Goal: Ask a question: Seek information or help from site administrators or community

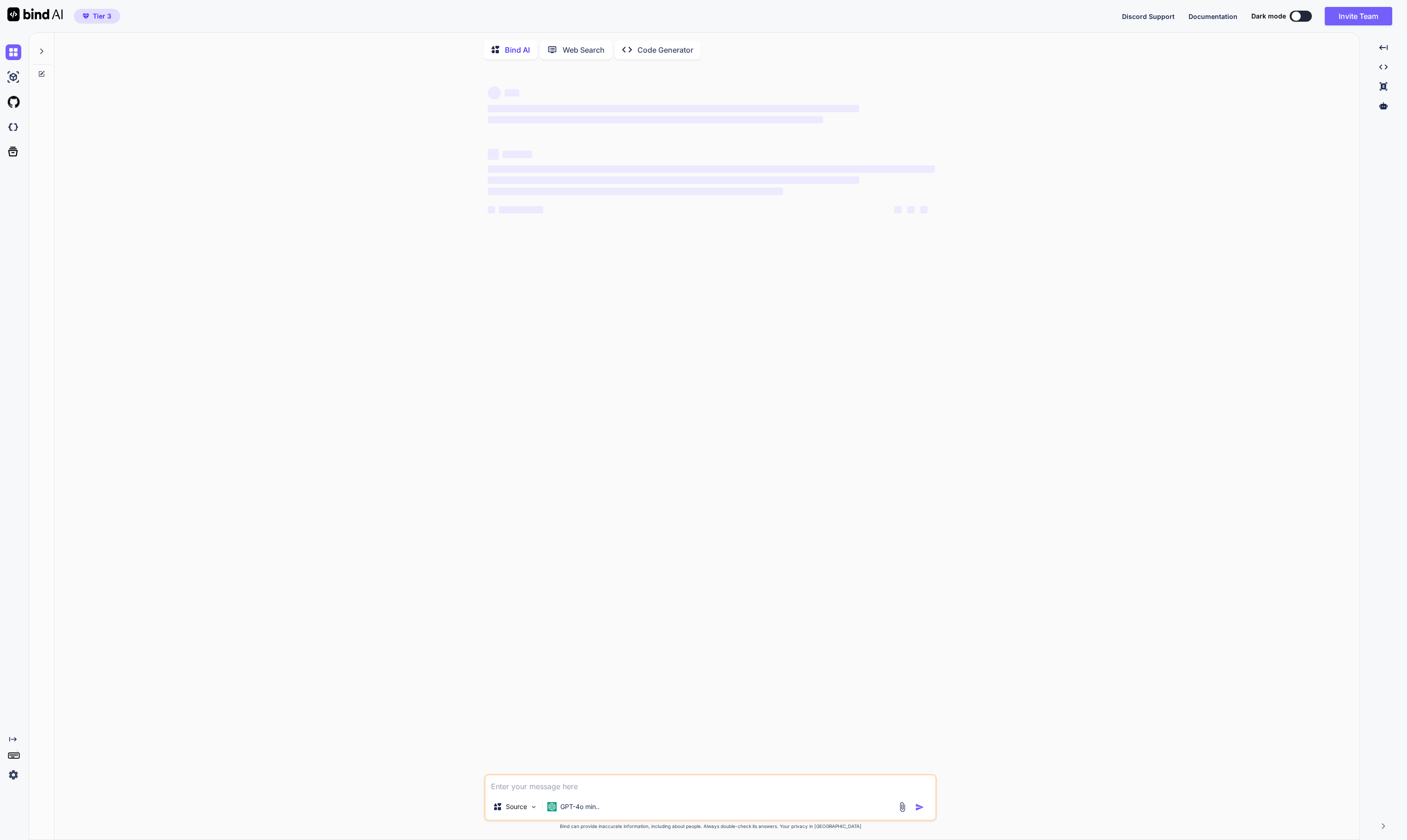
scroll to position [3, 0]
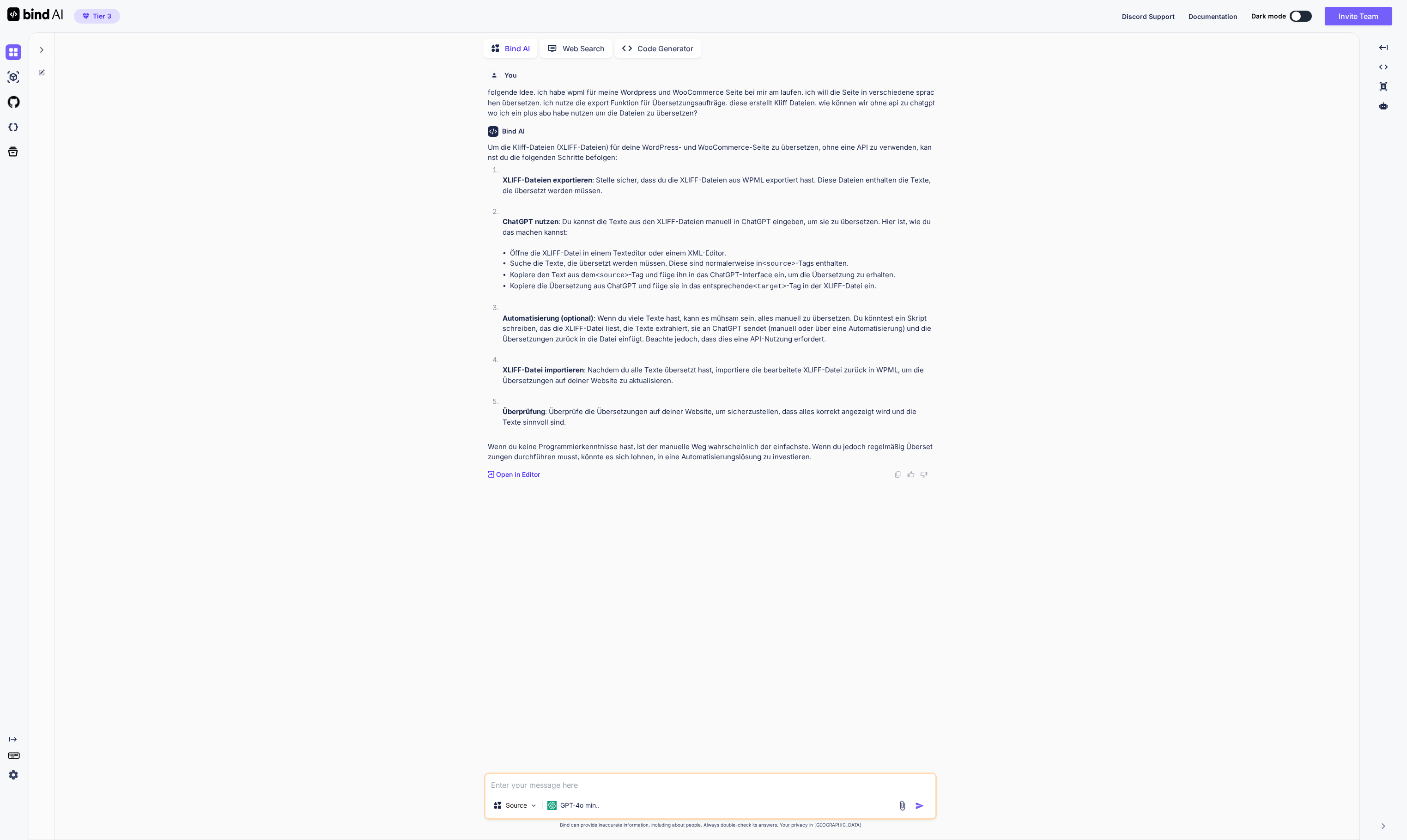
type textarea "x"
type textarea "h"
type textarea "x"
type textarea "hm"
type textarea "x"
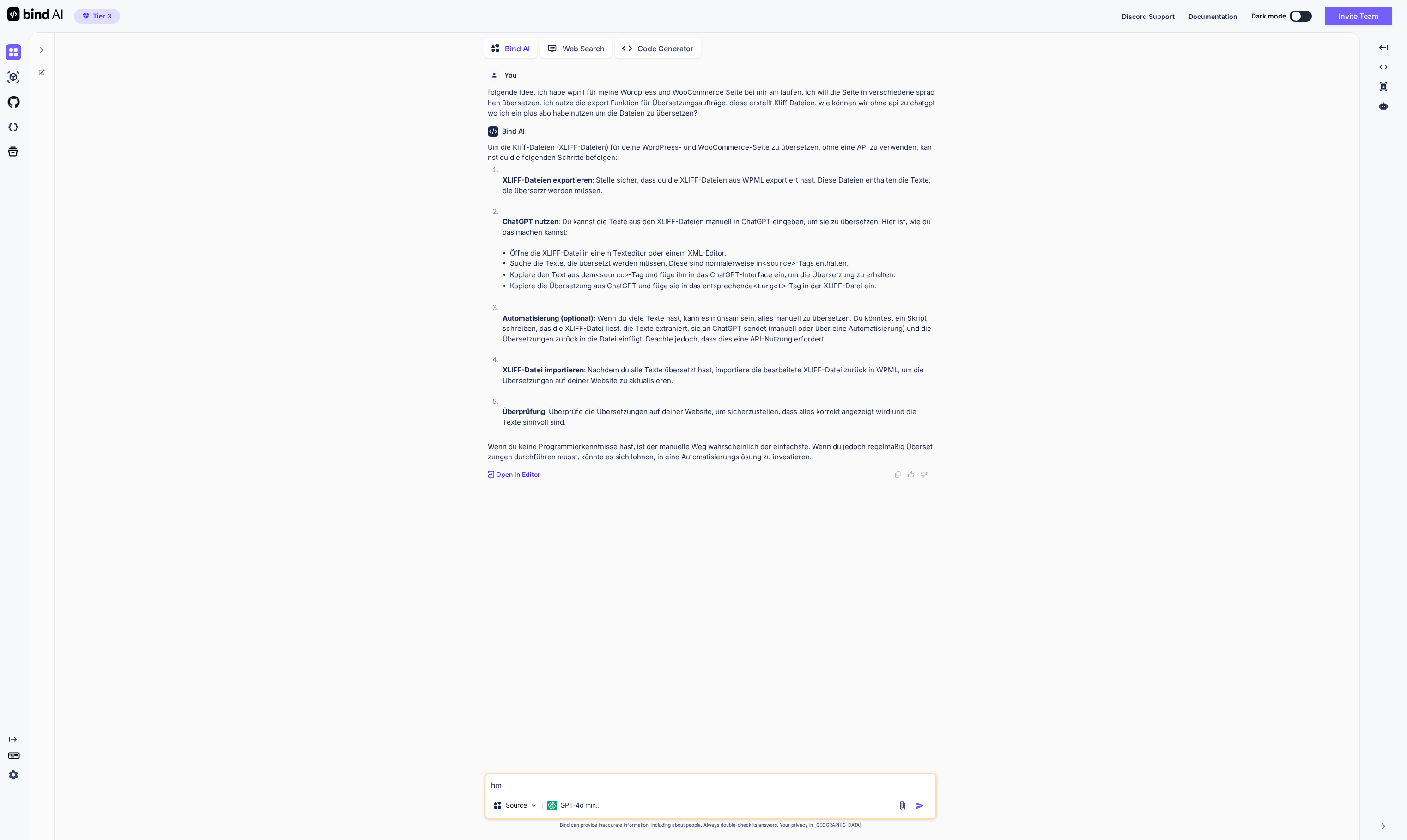
type textarea "hm,"
type textarea "x"
type textarea "hm,"
type textarea "x"
type textarea "hm, g"
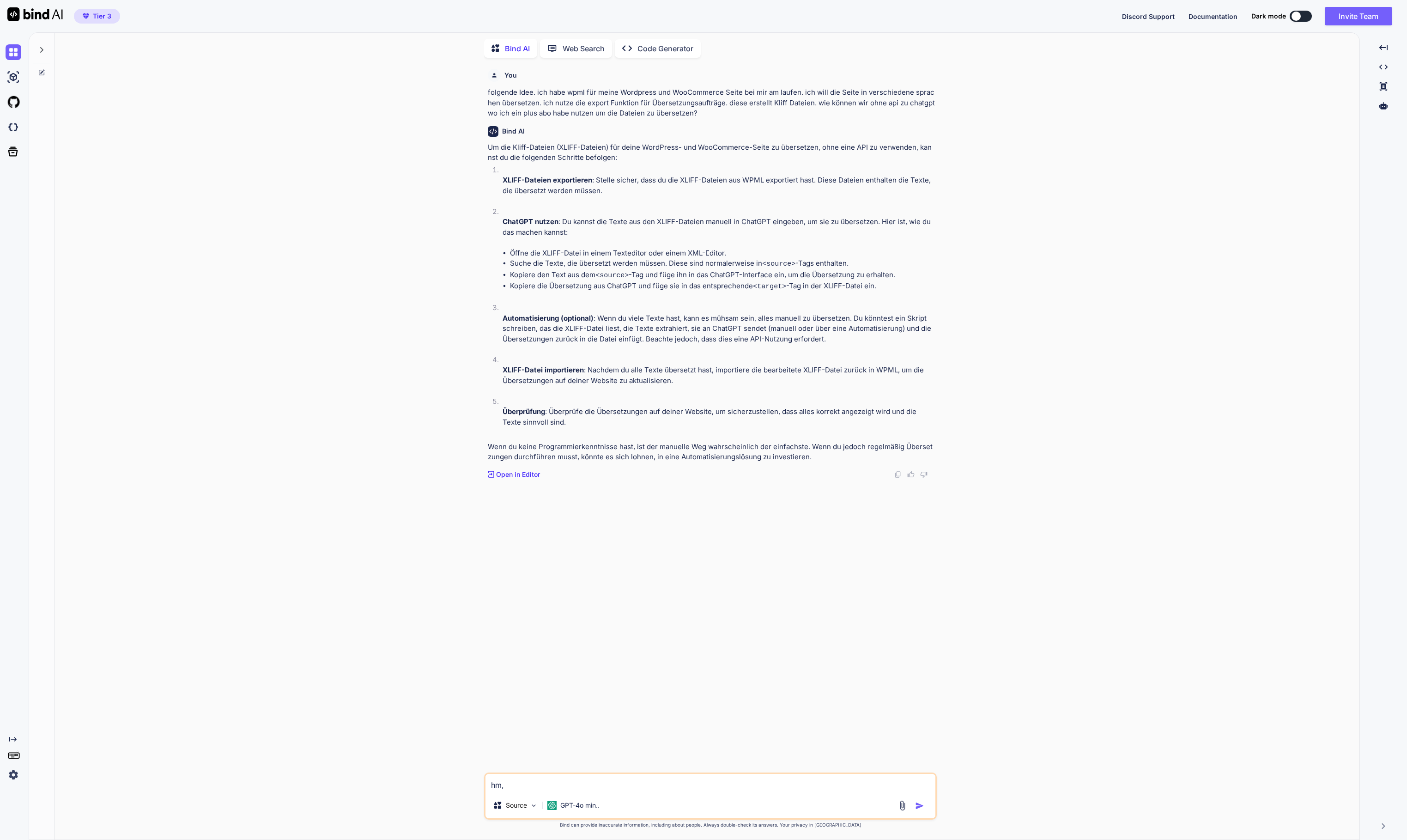
type textarea "x"
type textarea "hm, gi"
type textarea "x"
type textarea "hm, gib"
type textarea "x"
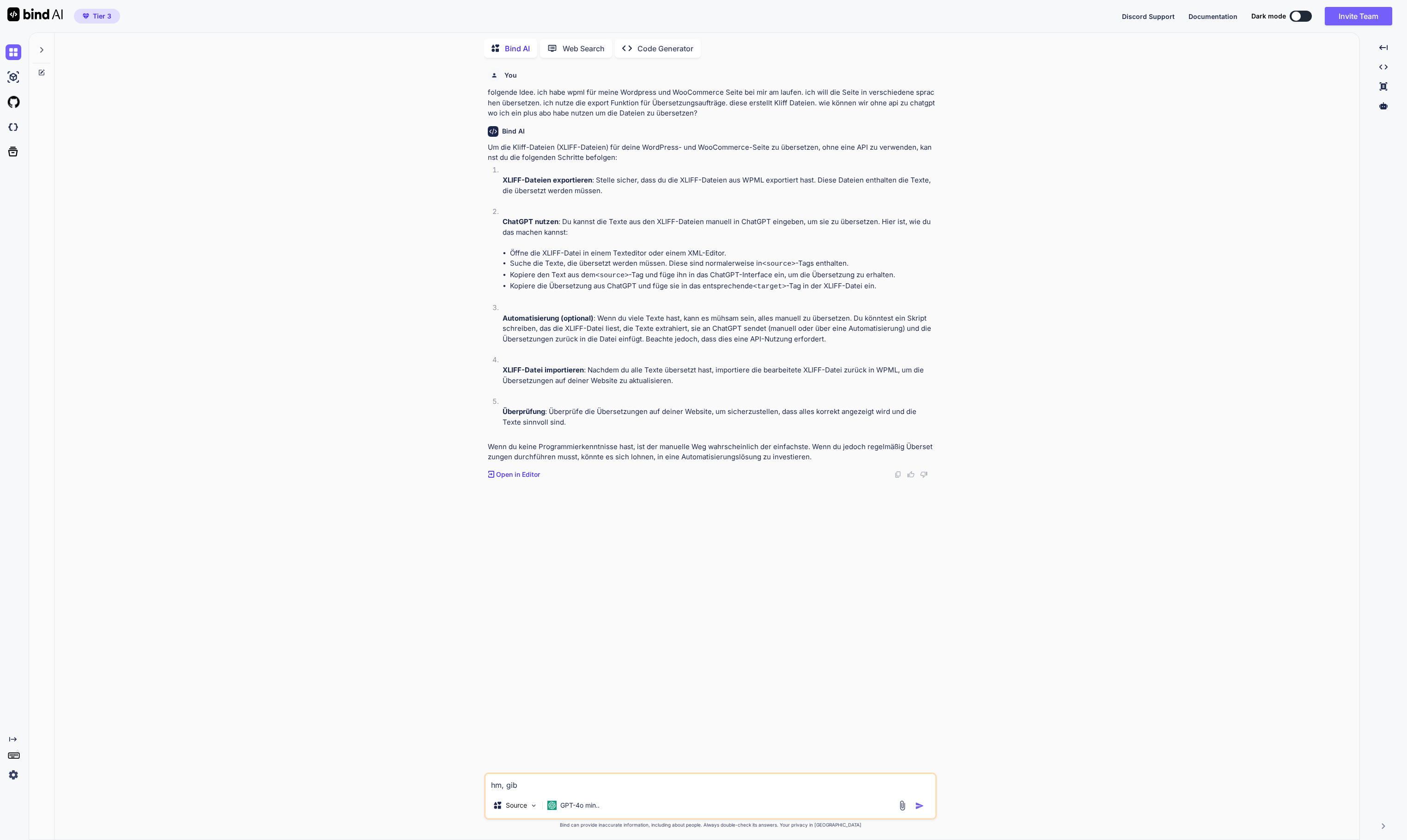
type textarea "hm, gib"
type textarea "x"
type textarea "hm, gib m"
type textarea "x"
type textarea "hm, gib ma"
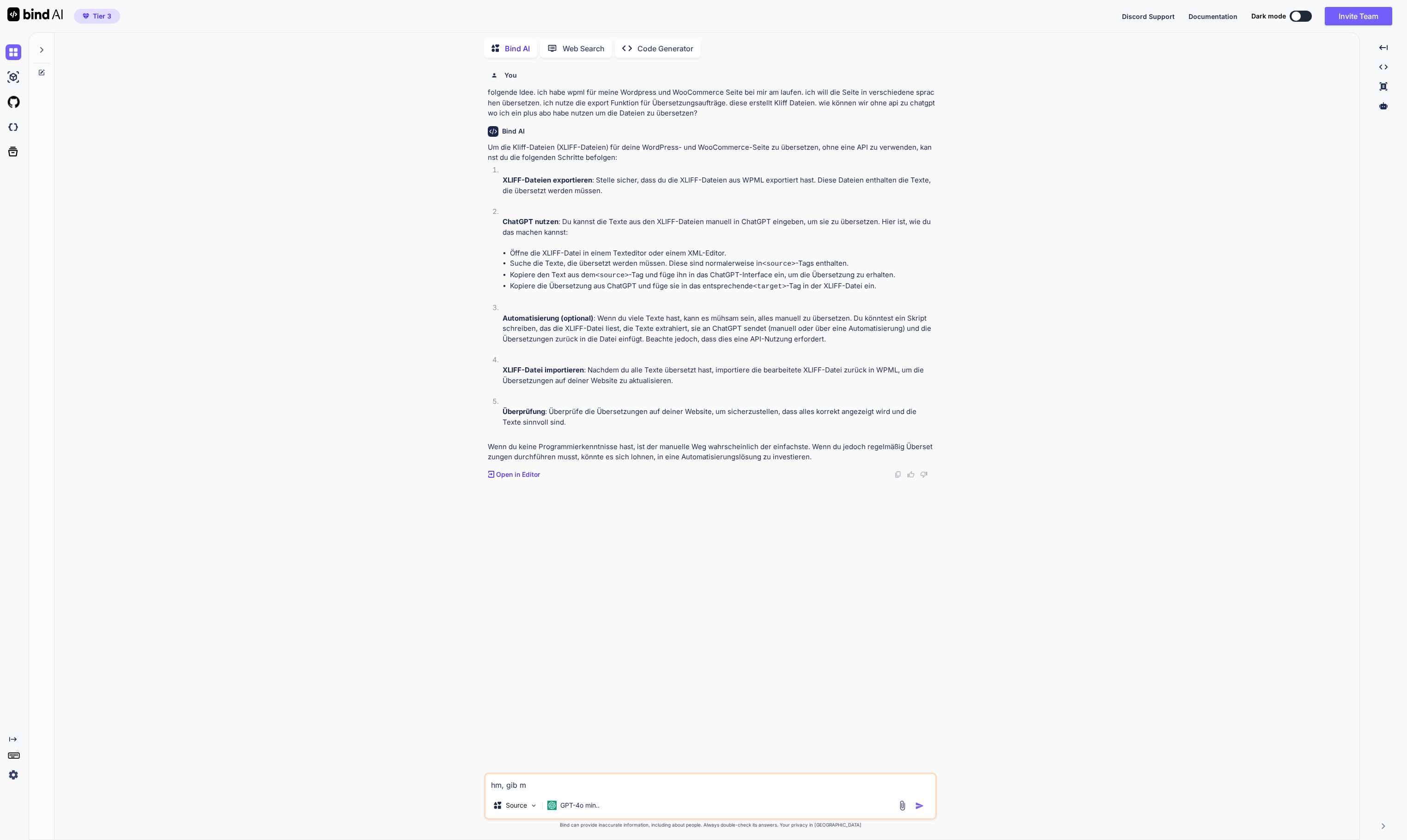
type textarea "x"
type textarea "hm, gib mal"
type textarea "x"
type textarea "hm, gib mal"
type textarea "x"
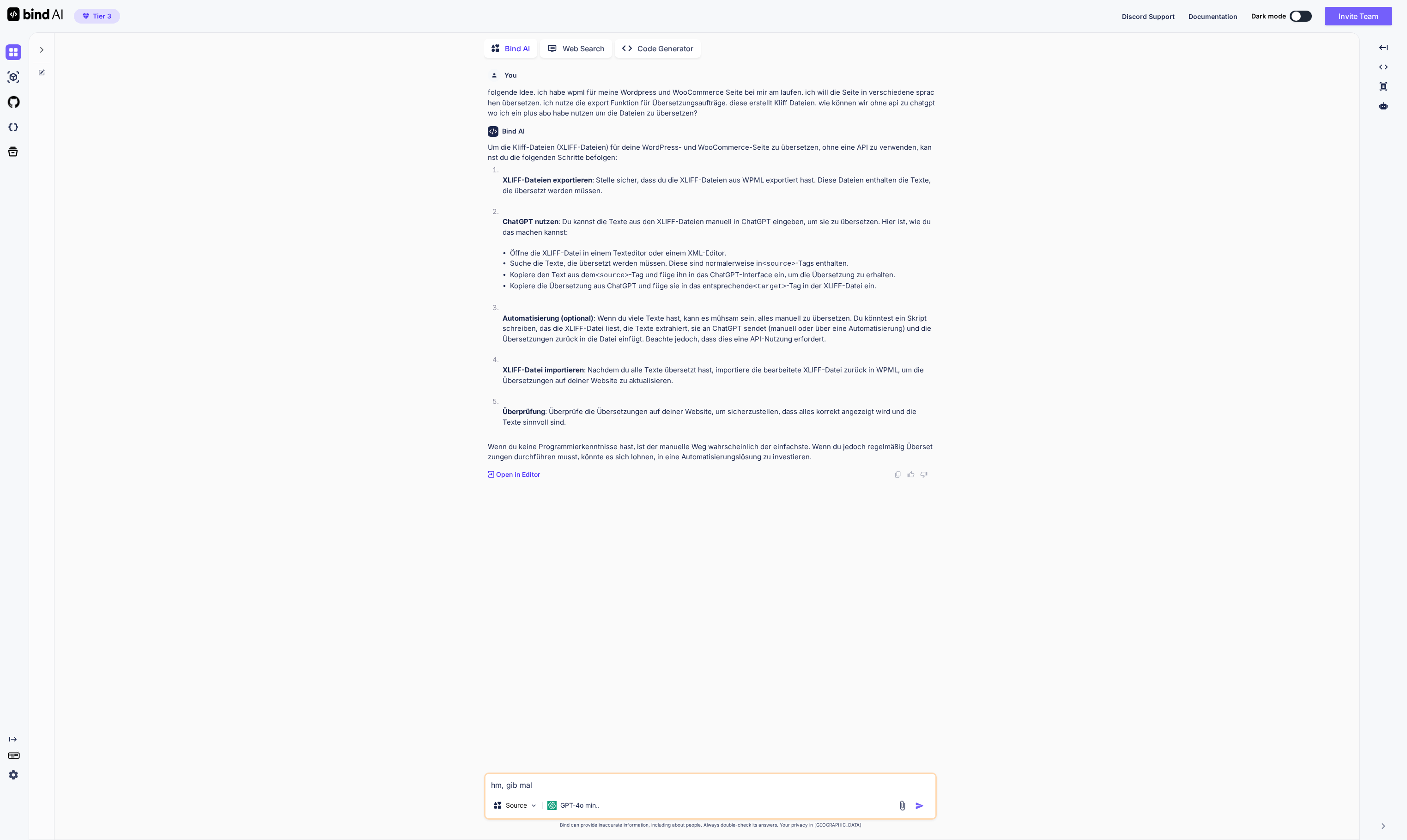
type textarea "hm, gib mal b"
type textarea "x"
type textarea "hm, gib mal bi"
type textarea "x"
type textarea "hm, gib mal bit"
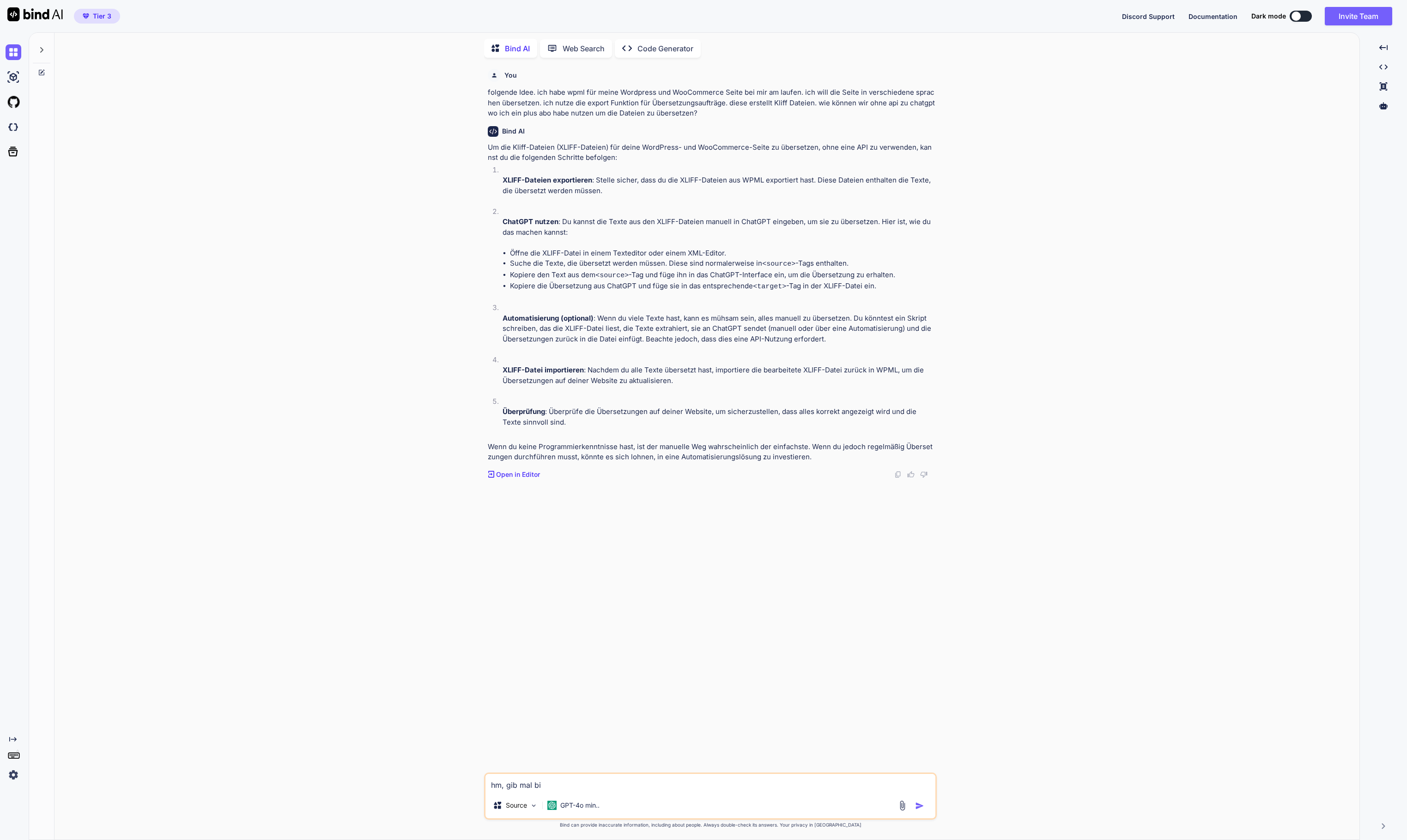
type textarea "x"
type textarea "hm, gib mal bitt"
type textarea "x"
type textarea "hm, gib mal bitte"
type textarea "x"
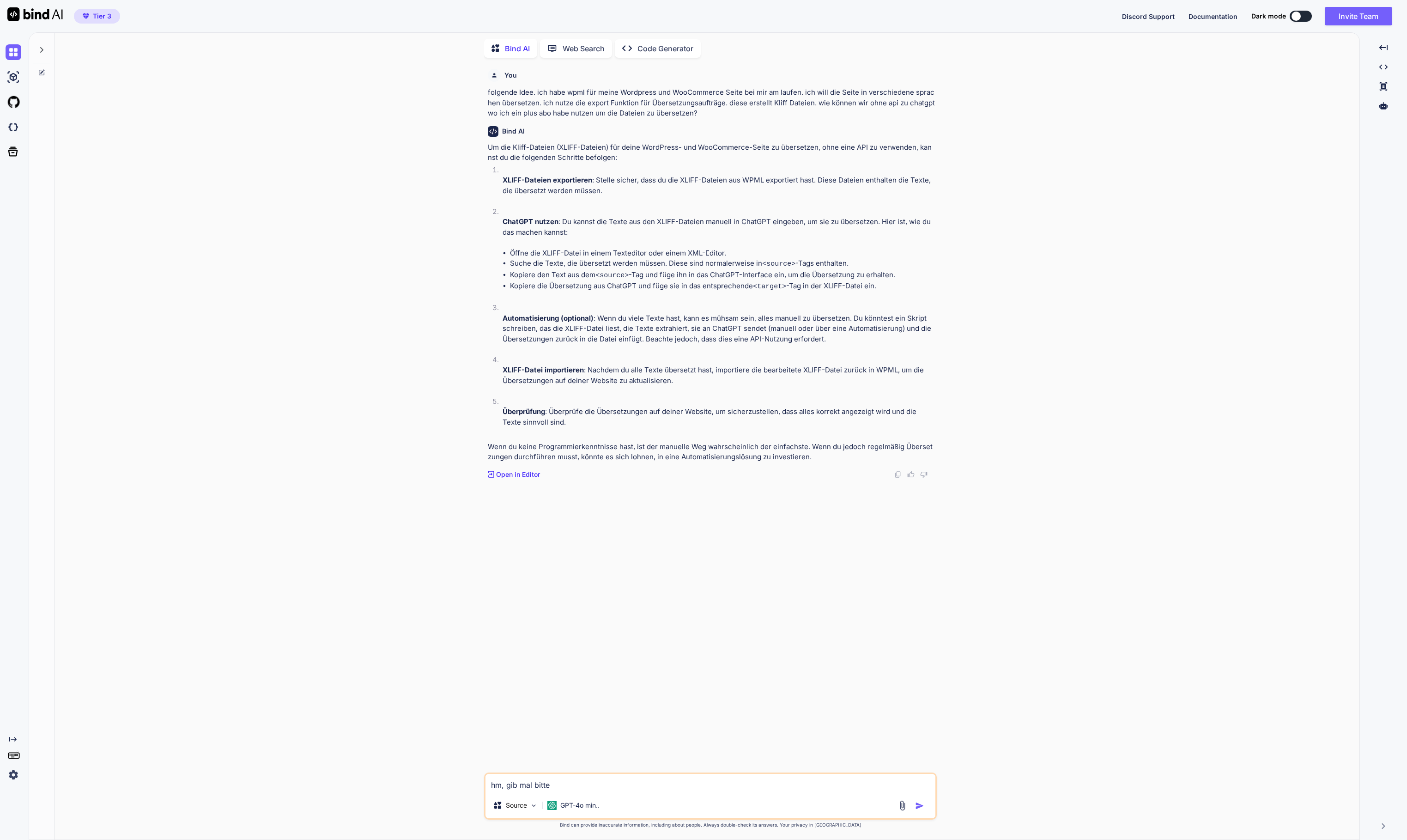
type textarea "hm, gib mal bitte"
type textarea "x"
type textarea "hm, gib mal bitte e"
type textarea "x"
type textarea "hm, gib mal bitte ei"
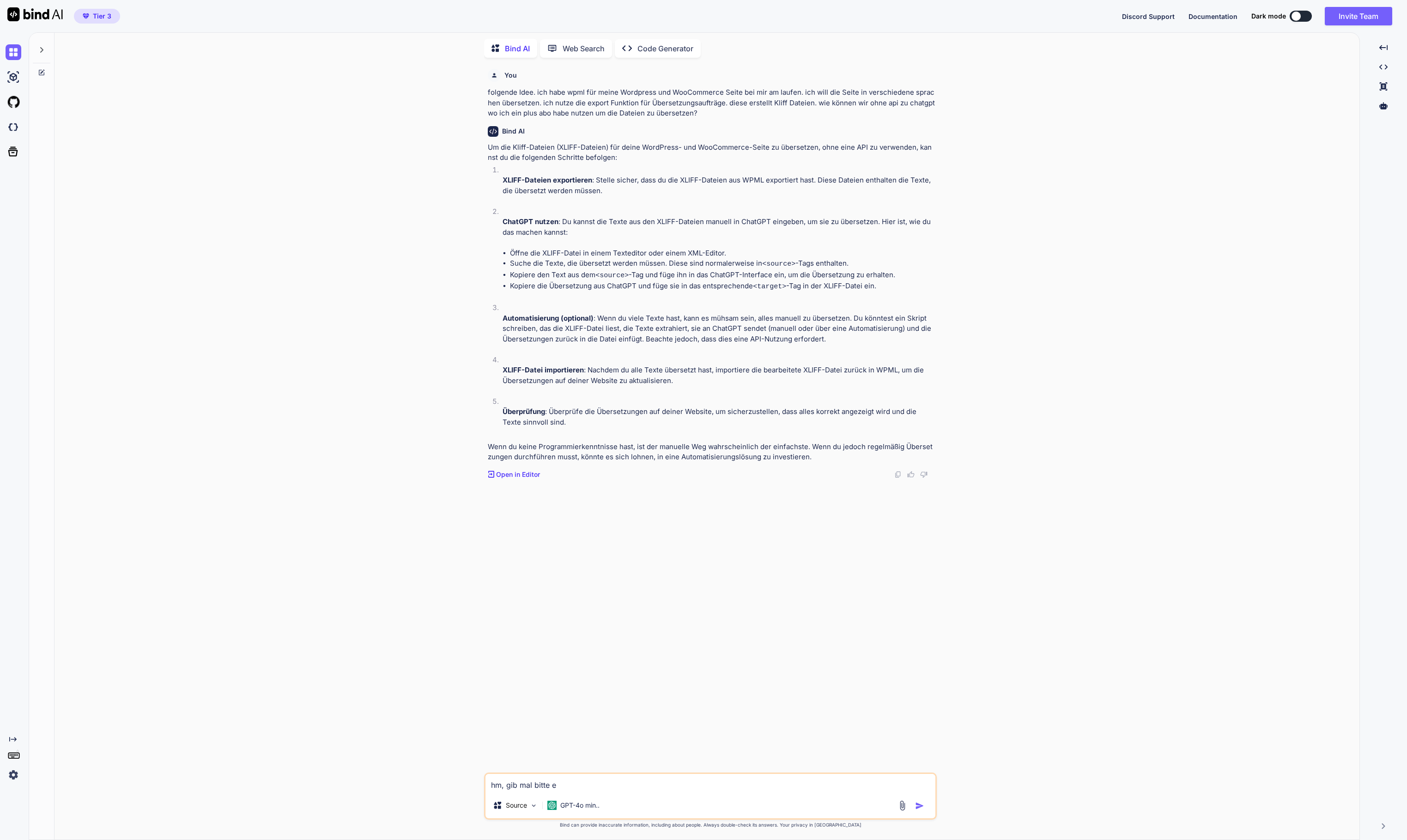
type textarea "x"
type textarea "hm, gib mal bitte ein"
type textarea "x"
type textarea "hm, gib mal bitte eine"
type textarea "x"
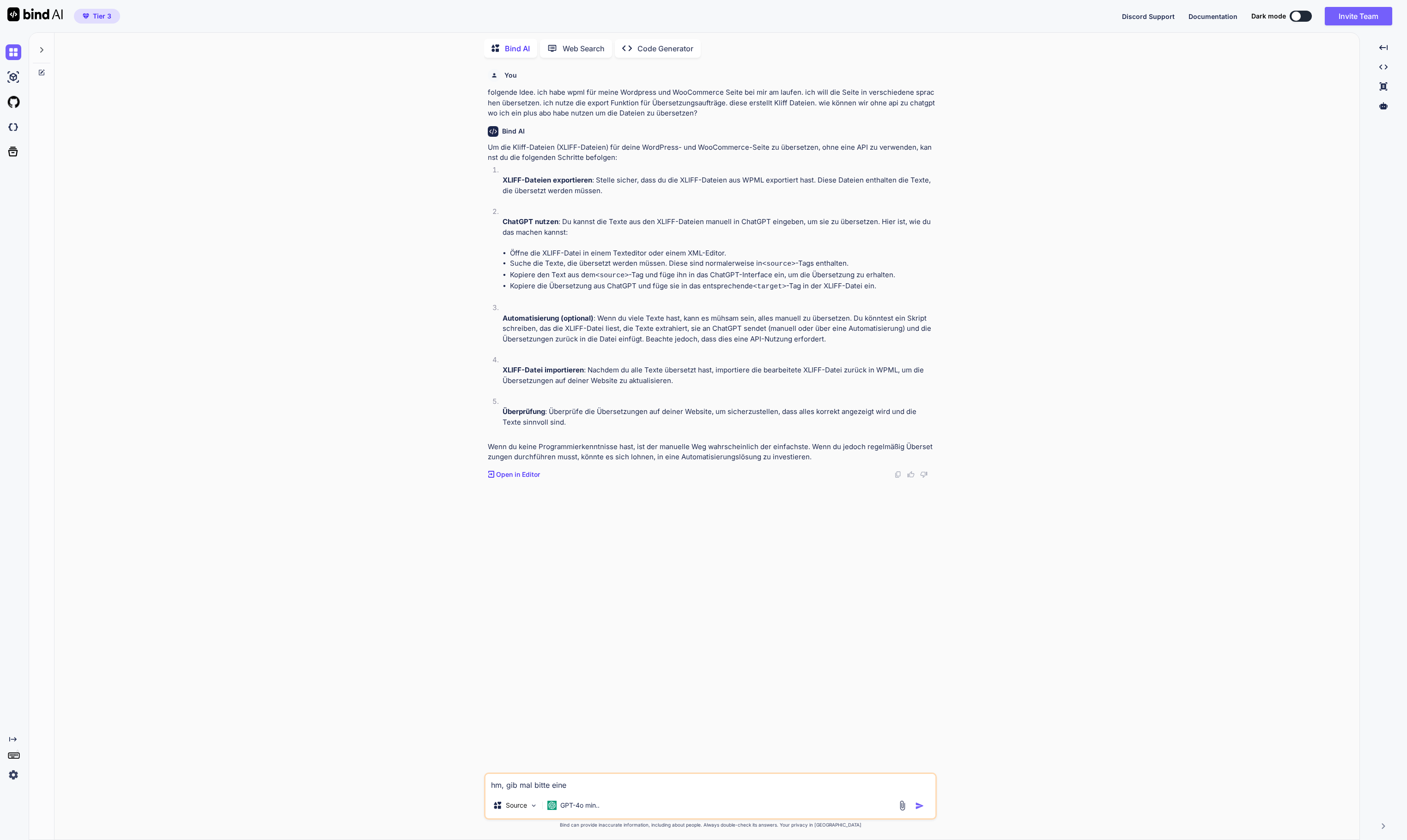
type textarea "hm, gib mal bitte eine"
type textarea "x"
type textarea "hm, gib mal bitte eine b"
type textarea "x"
type textarea "hm, gib mal bitte eine be"
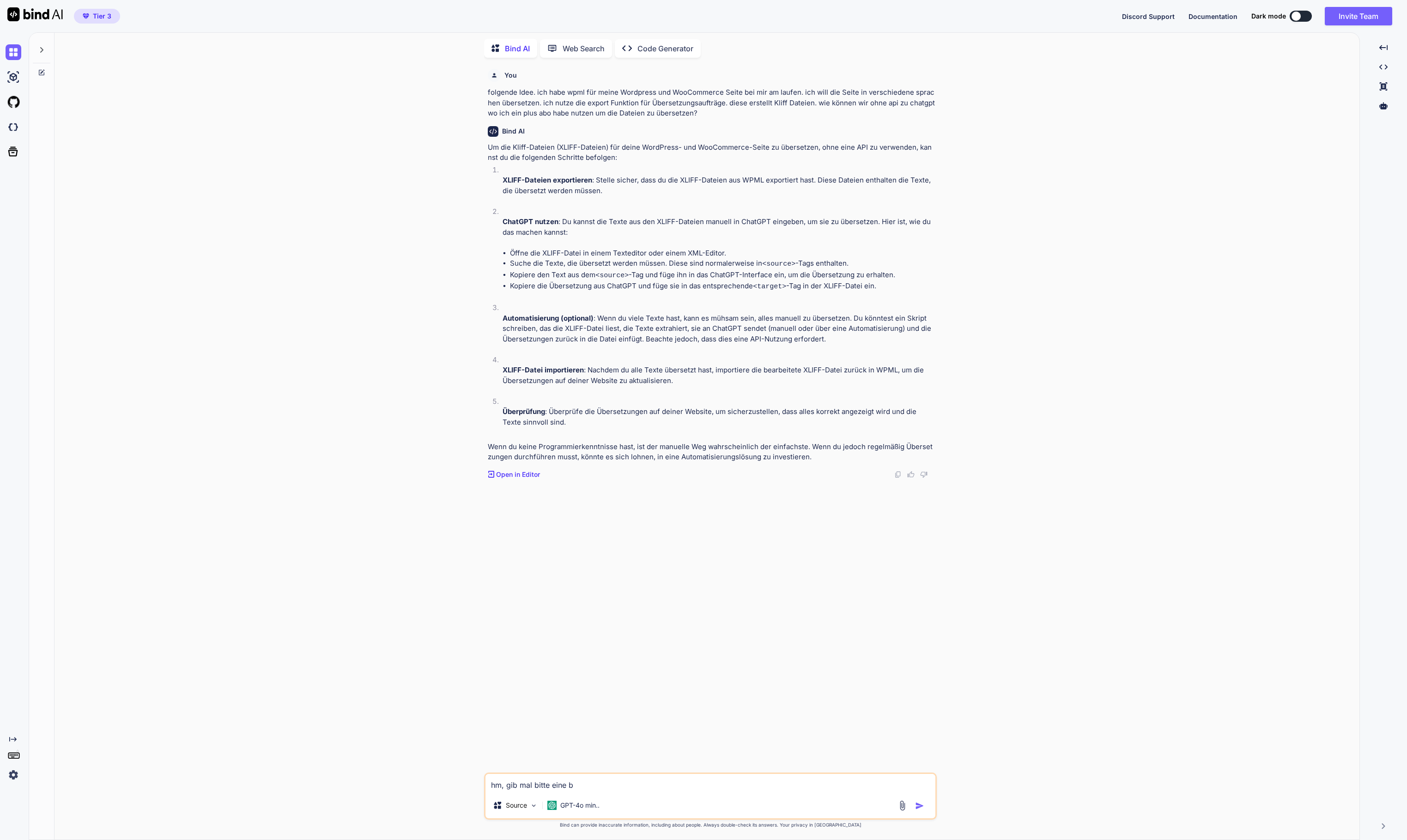
type textarea "x"
type textarea "hm, gib mal bitte eine bei"
type textarea "x"
type textarea "hm, gib mal bitte eine beis"
type textarea "x"
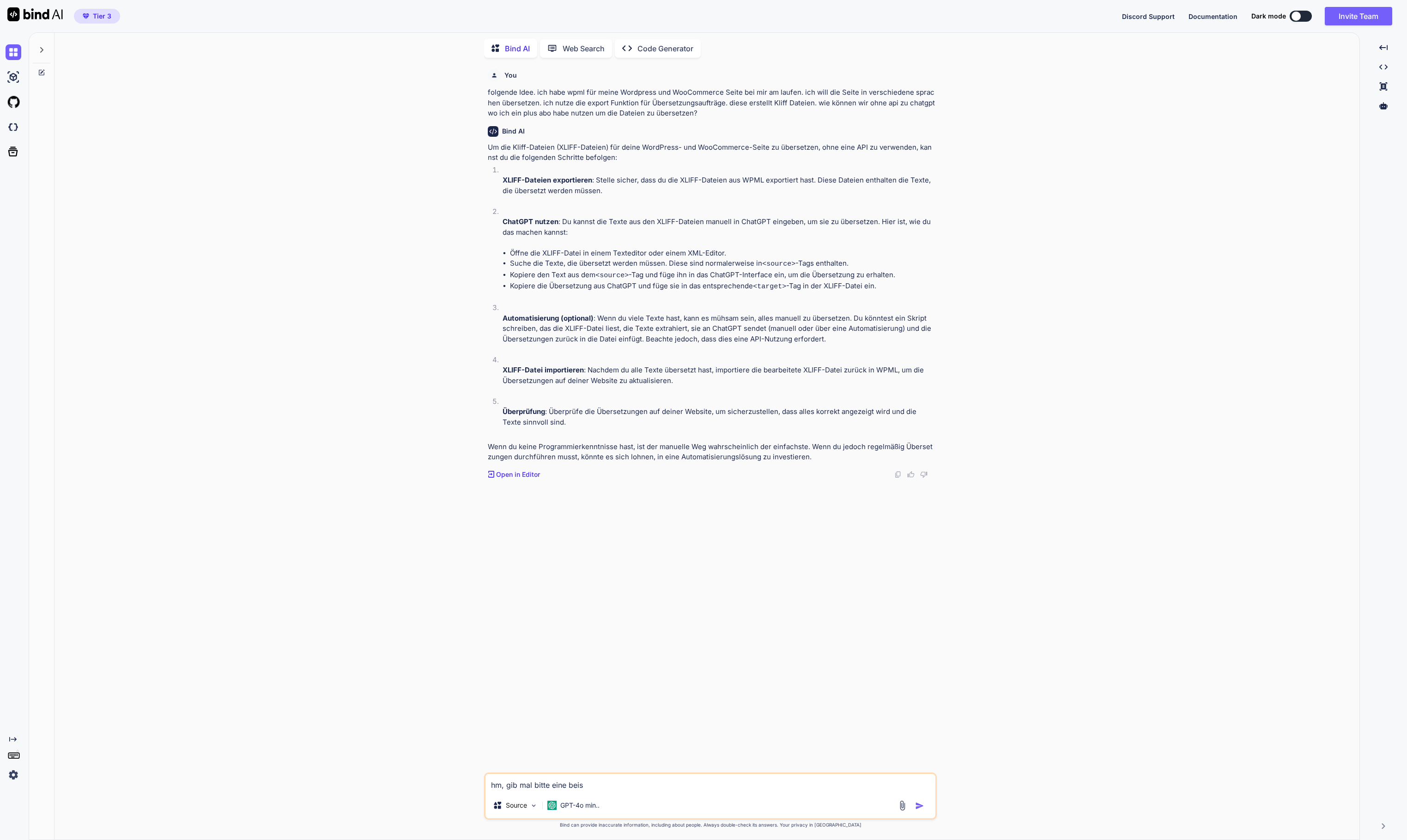
type textarea "hm, gib mal bitte eine beisp"
type textarea "x"
type textarea "hm, gib mal bitte eine beispi"
type textarea "x"
type textarea "hm, gib mal bitte eine beispie"
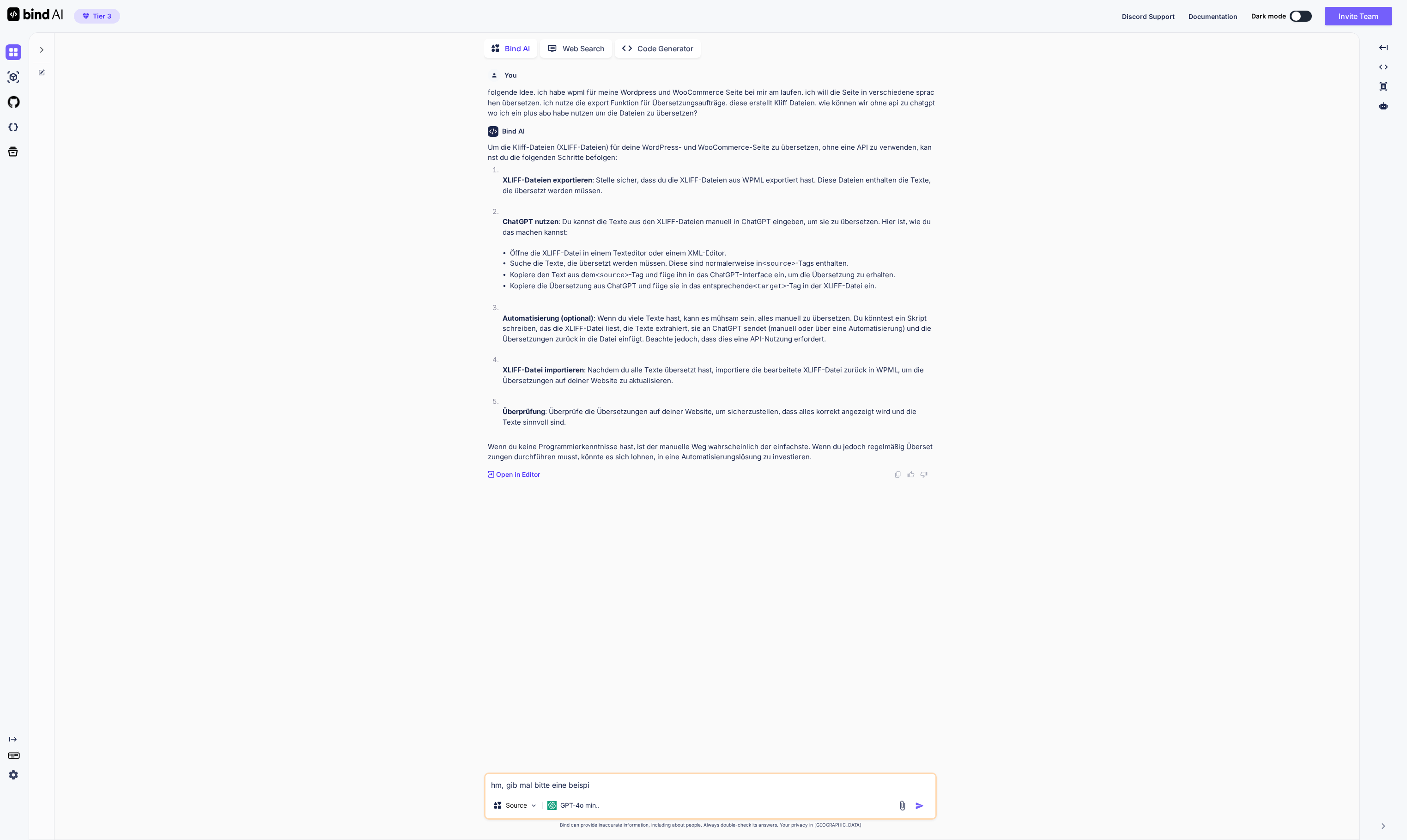
type textarea "x"
type textarea "hm, gib mal bitte eine beispiel"
type textarea "x"
type textarea "hm, gib mal bitte eine beispiels"
type textarea "x"
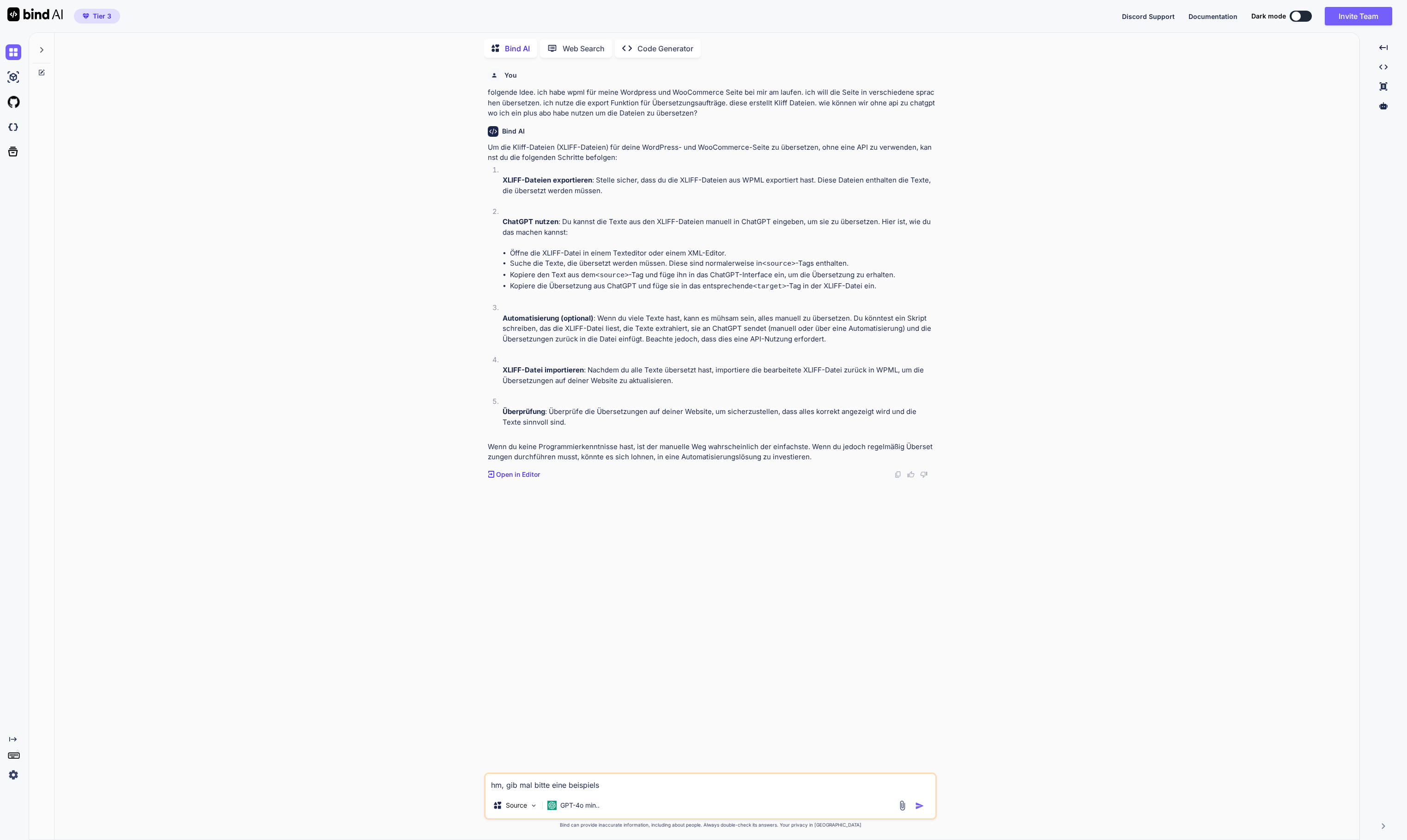
type textarea "hm, gib mal bitte eine beispielst"
type textarea "x"
type textarea "hm, gib mal bitte eine beispielstr"
type textarea "x"
type textarea "hm, gib mal bitte eine beispielstru"
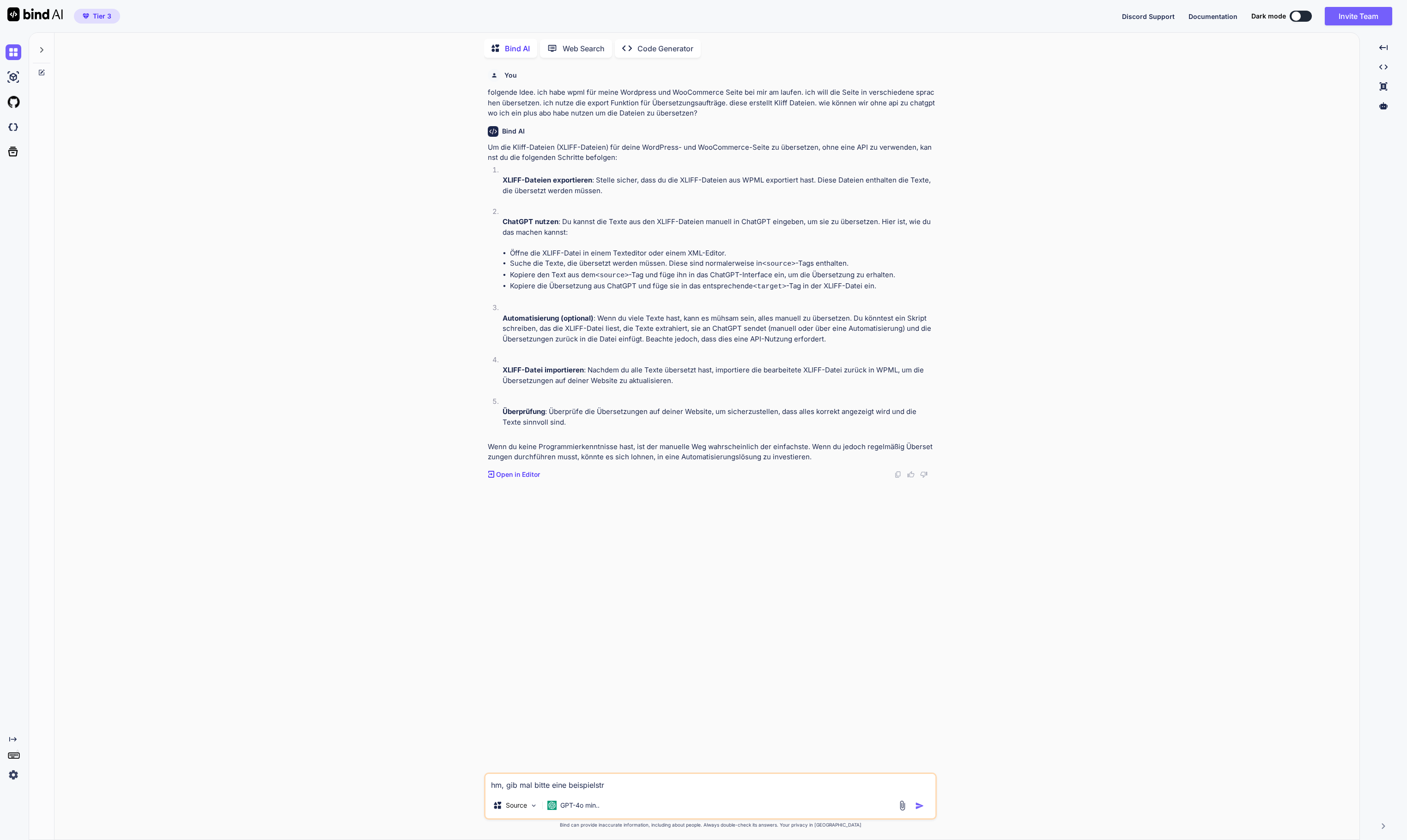
type textarea "x"
type textarea "hm, gib mal bitte eine beispielstruk"
type textarea "x"
type textarea "hm, gib mal bitte eine beispielstrukt"
type textarea "x"
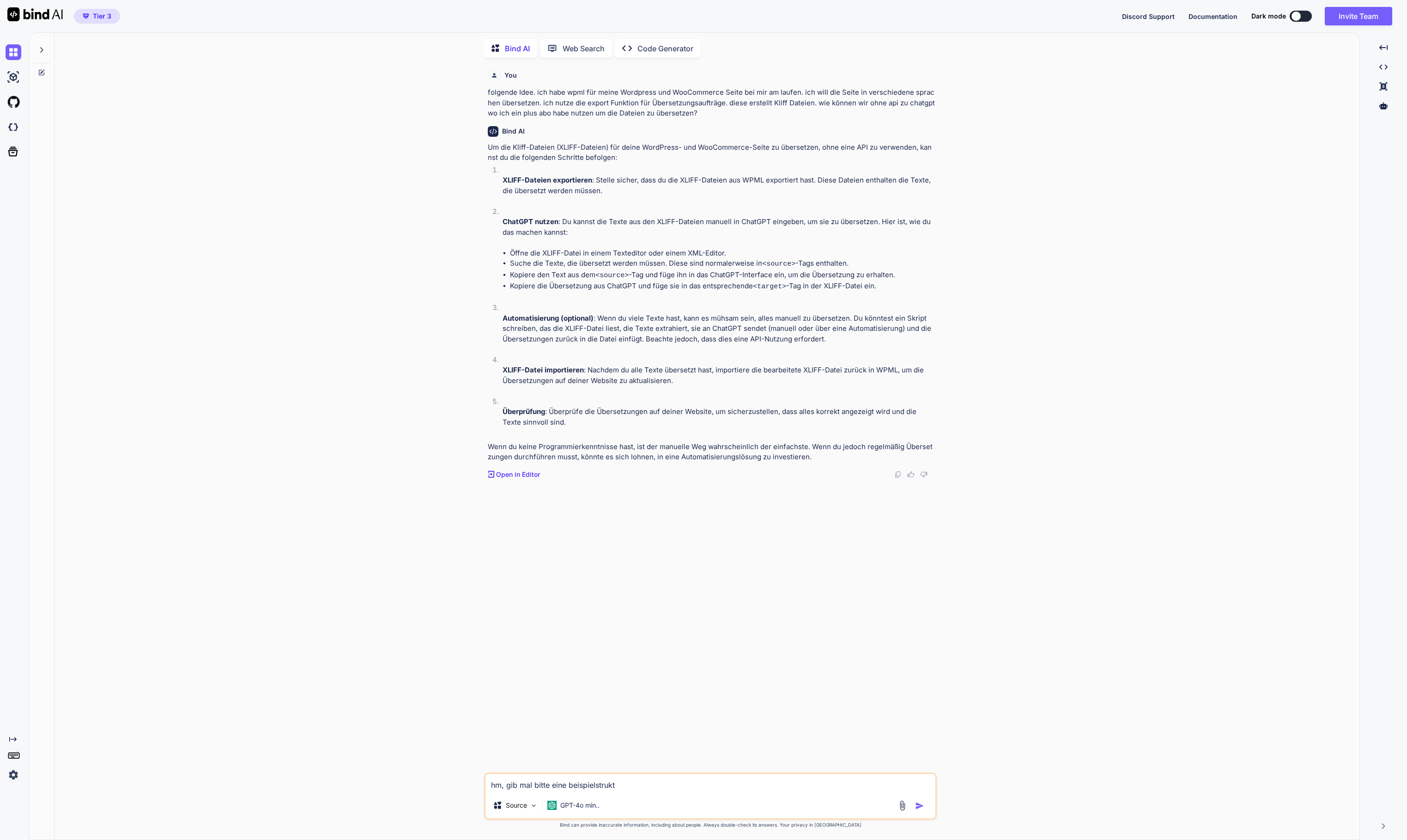
type textarea "hm, gib mal bitte eine beispielstruktu"
type textarea "x"
type textarea "hm, gib mal bitte eine beispielstruktur"
type textarea "x"
type textarea "hm, gib mal bitte eine beispielstruktur"
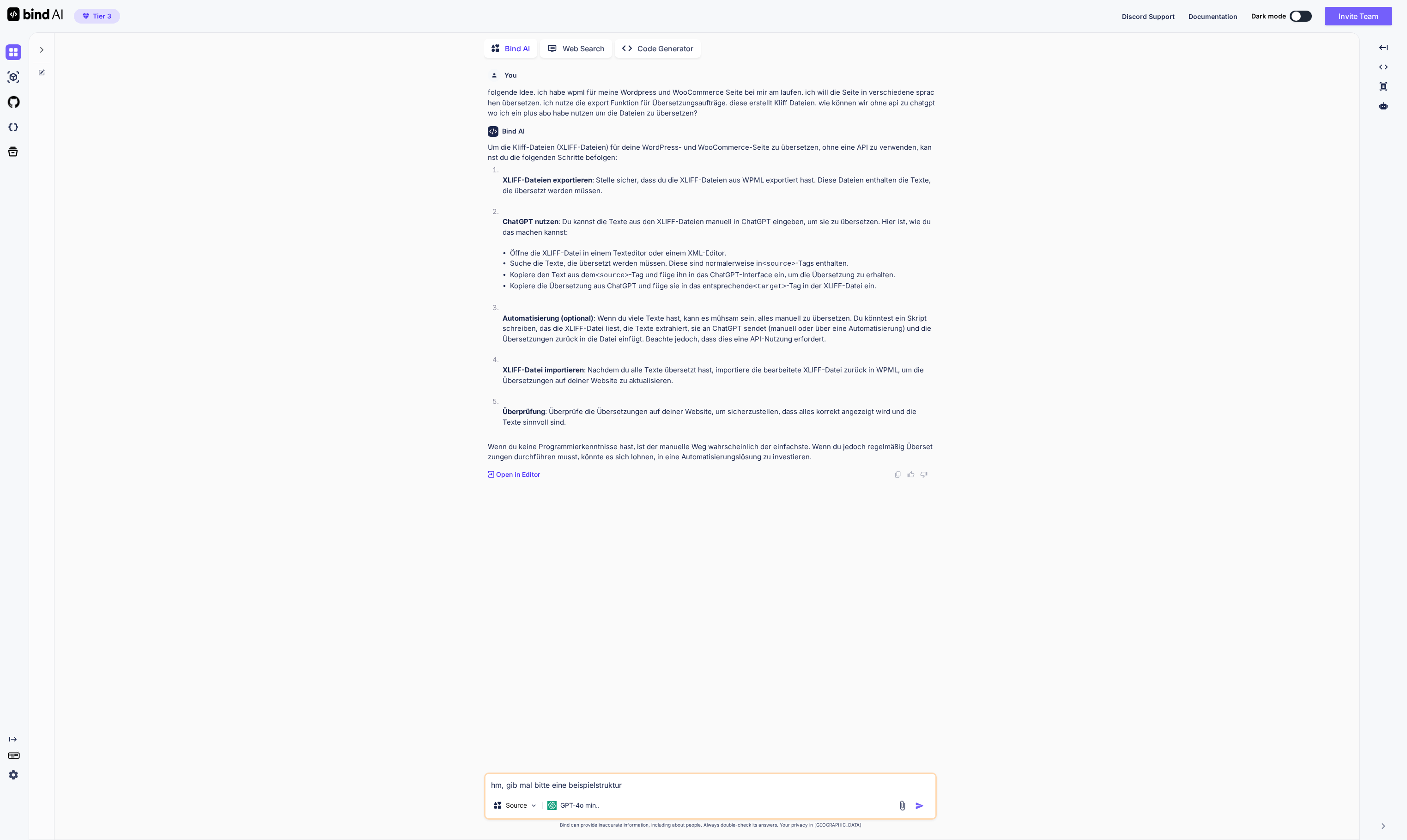
type textarea "x"
type textarea "hm, gib mal bitte eine beispielstruktur v"
type textarea "x"
type textarea "hm, gib mal bitte eine beispielstruktur vo"
type textarea "x"
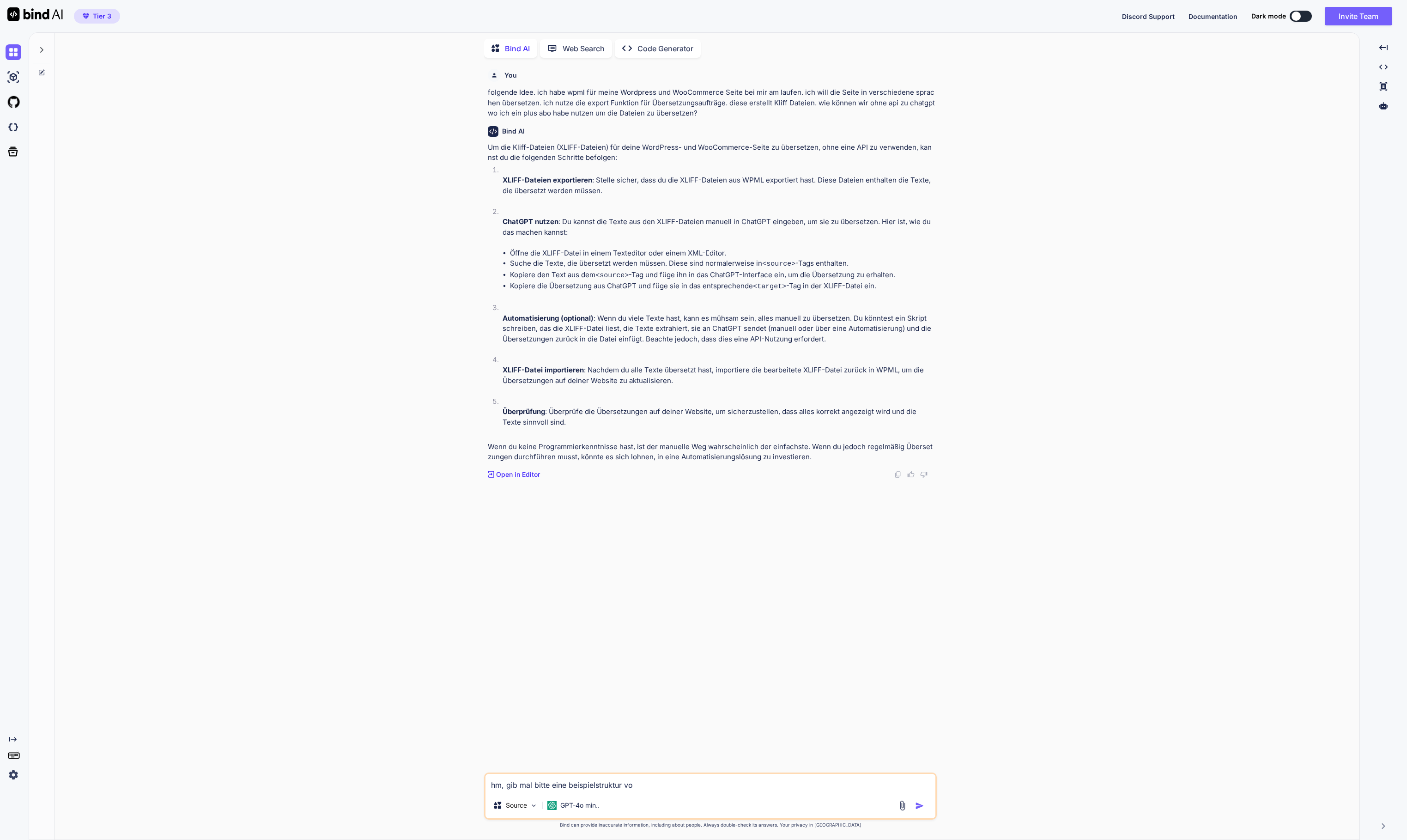
type textarea "hm, gib mal bitte eine beispielstruktur von"
type textarea "x"
type textarea "hm, gib mal bitte eine beispielstruktur von"
type textarea "x"
type textarea "hm, gib mal bitte eine beispielstruktur von e"
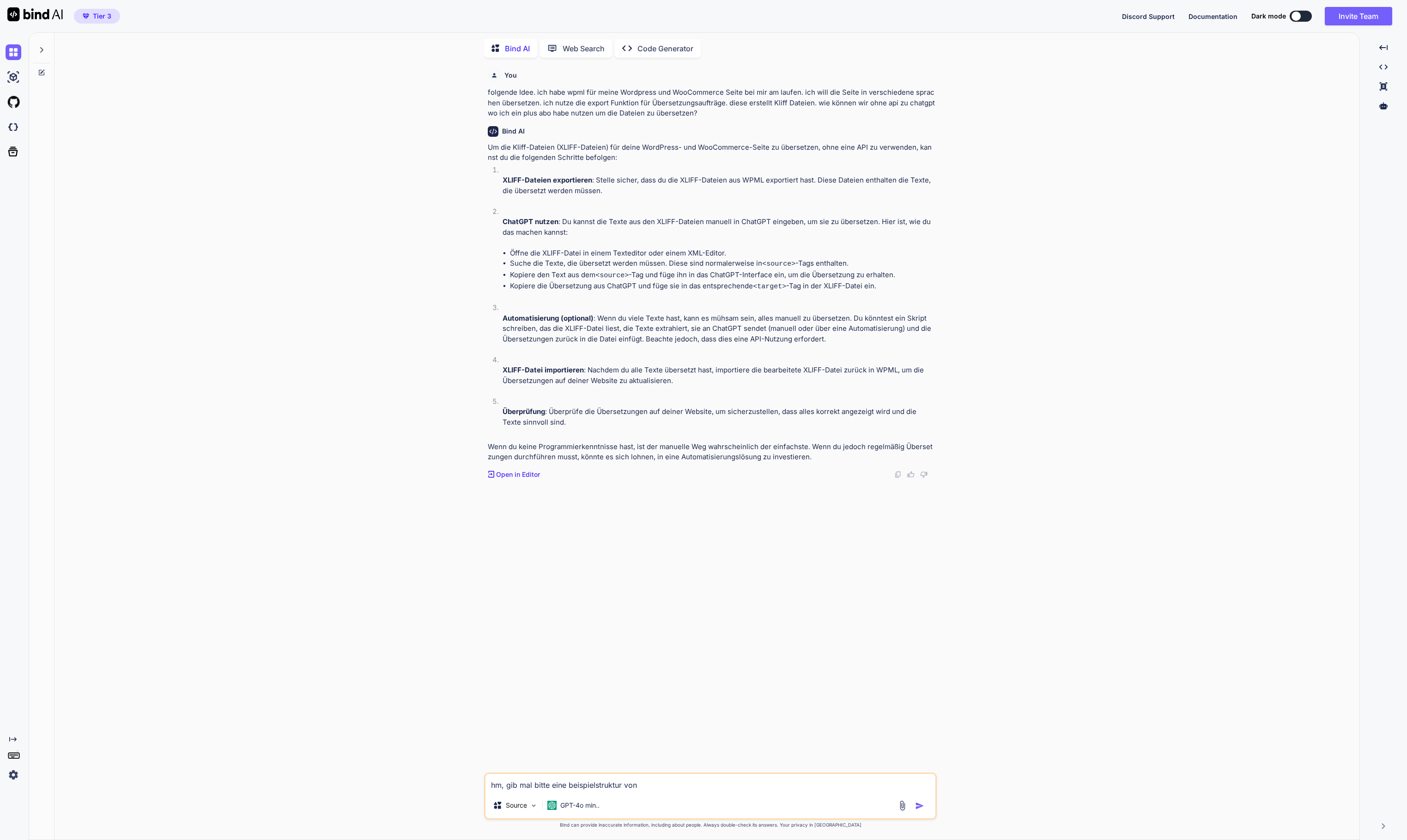
type textarea "x"
type textarea "hm, gib mal bitte eine beispielstruktur von [PERSON_NAME]"
type textarea "x"
type textarea "hm, gib mal bitte eine beispielstruktur von ein"
type textarea "x"
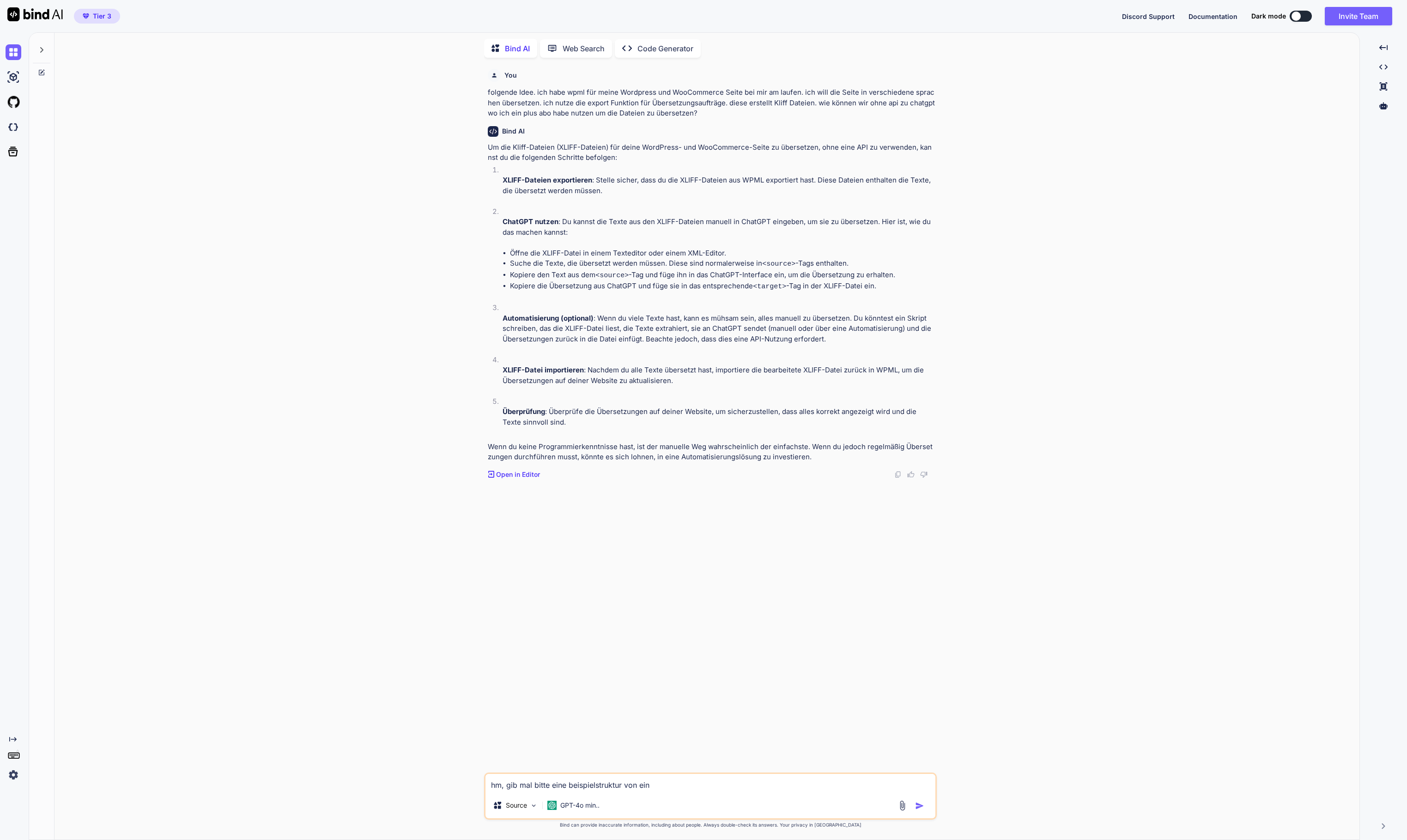
type textarea "hm, gib mal bitte eine beispielstruktur von eine"
type textarea "x"
type textarea "hm, gib mal bitte eine beispielstruktur von einer"
type textarea "x"
type textarea "hm, gib mal bitte eine beispielstruktur von einer"
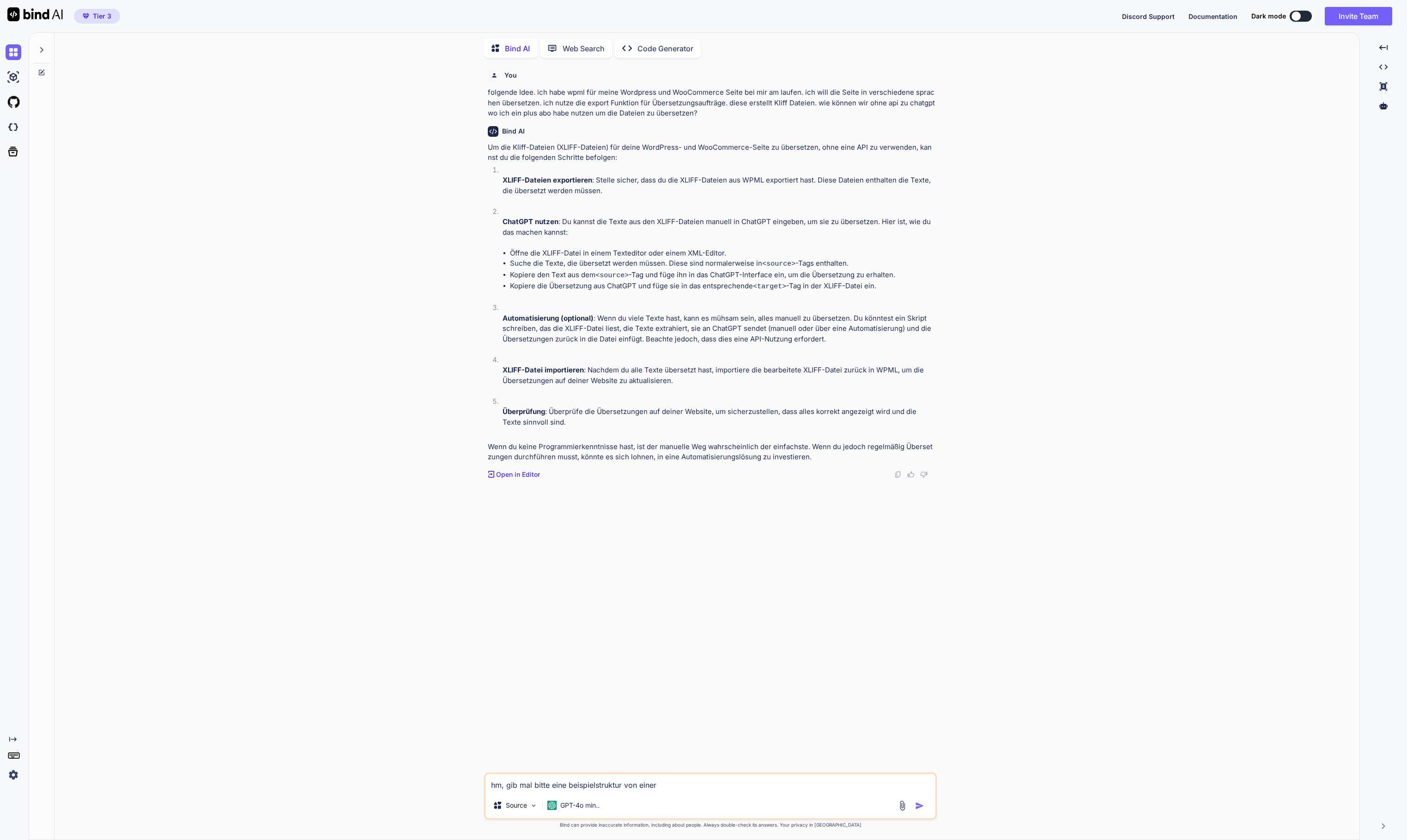
type textarea "x"
type textarea "hm, gib mal bitte eine beispielstruktur von einer x"
type textarea "x"
type textarea "hm, gib mal bitte eine beispielstruktur von einer xl"
type textarea "x"
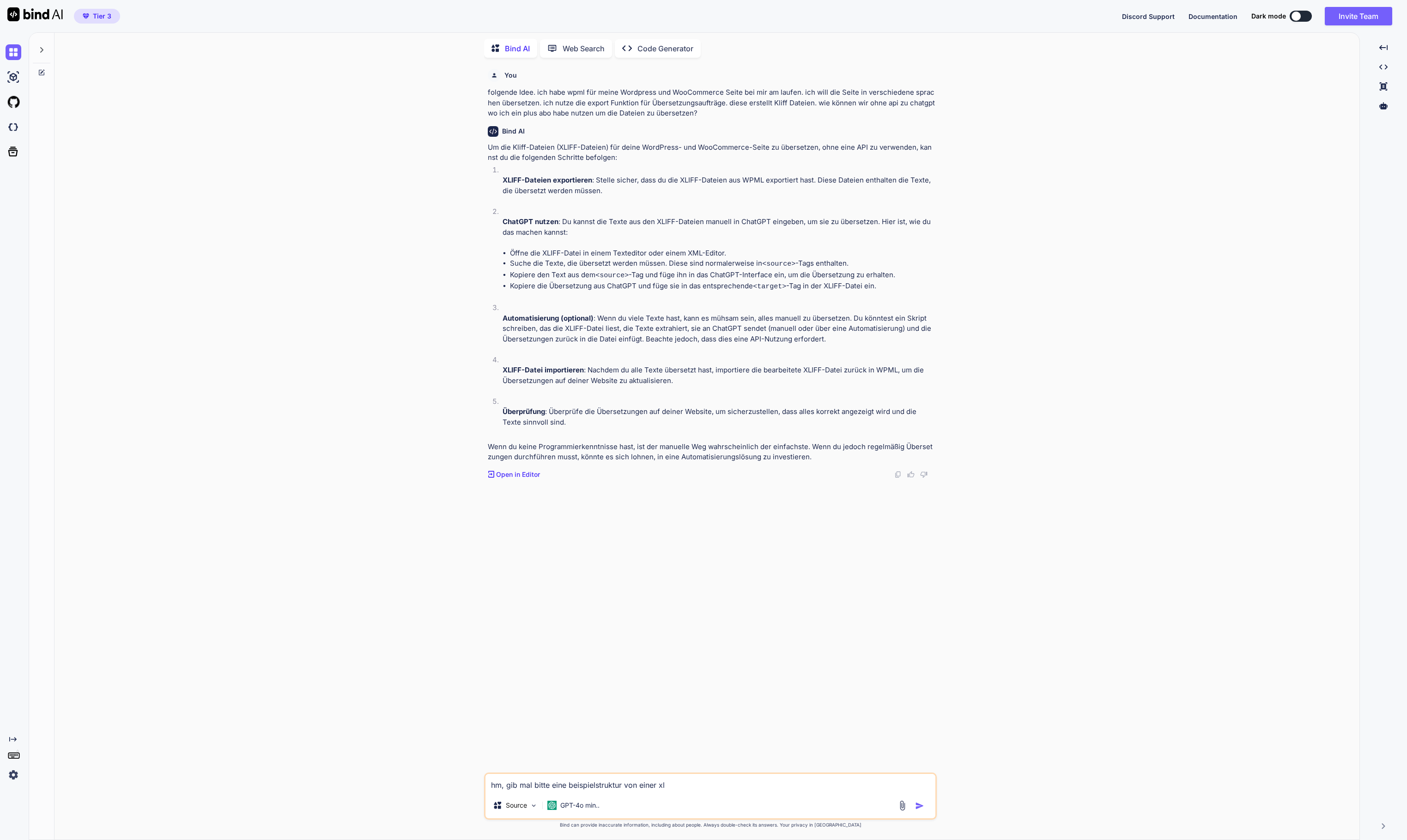
type textarea "hm, gib mal bitte eine beispielstruktur von einer xli"
type textarea "x"
type textarea "hm, gib mal bitte eine beispielstruktur von einer xlif"
type textarea "x"
type textarea "hm, gib mal bitte eine beispielstruktur von einer xliff"
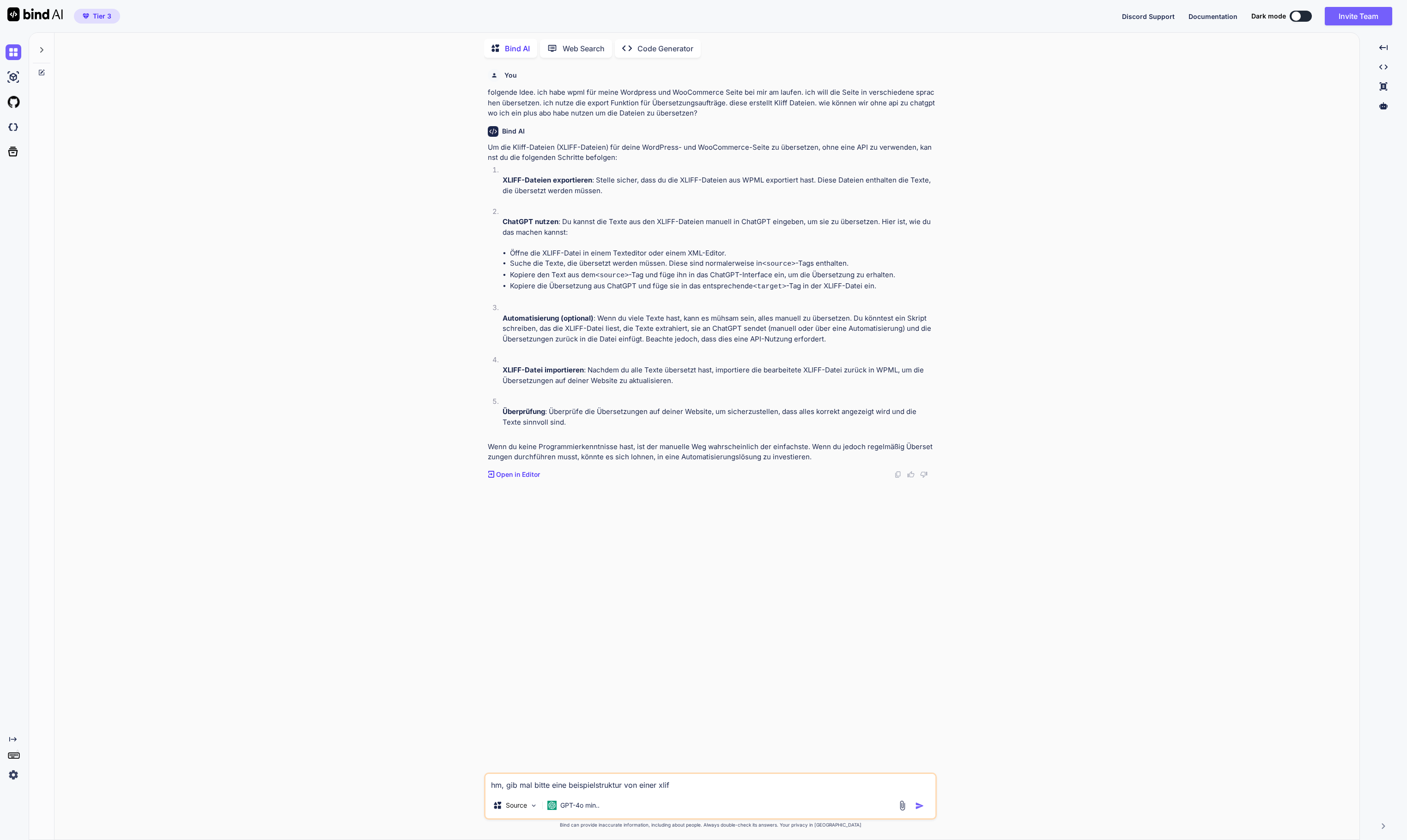
type textarea "x"
type textarea "hm, gib mal bitte eine beispielstruktur von einer Kliff"
type textarea "x"
type textarea "hm, gib mal bitte eine beispielstruktur von einer Kliff d"
type textarea "x"
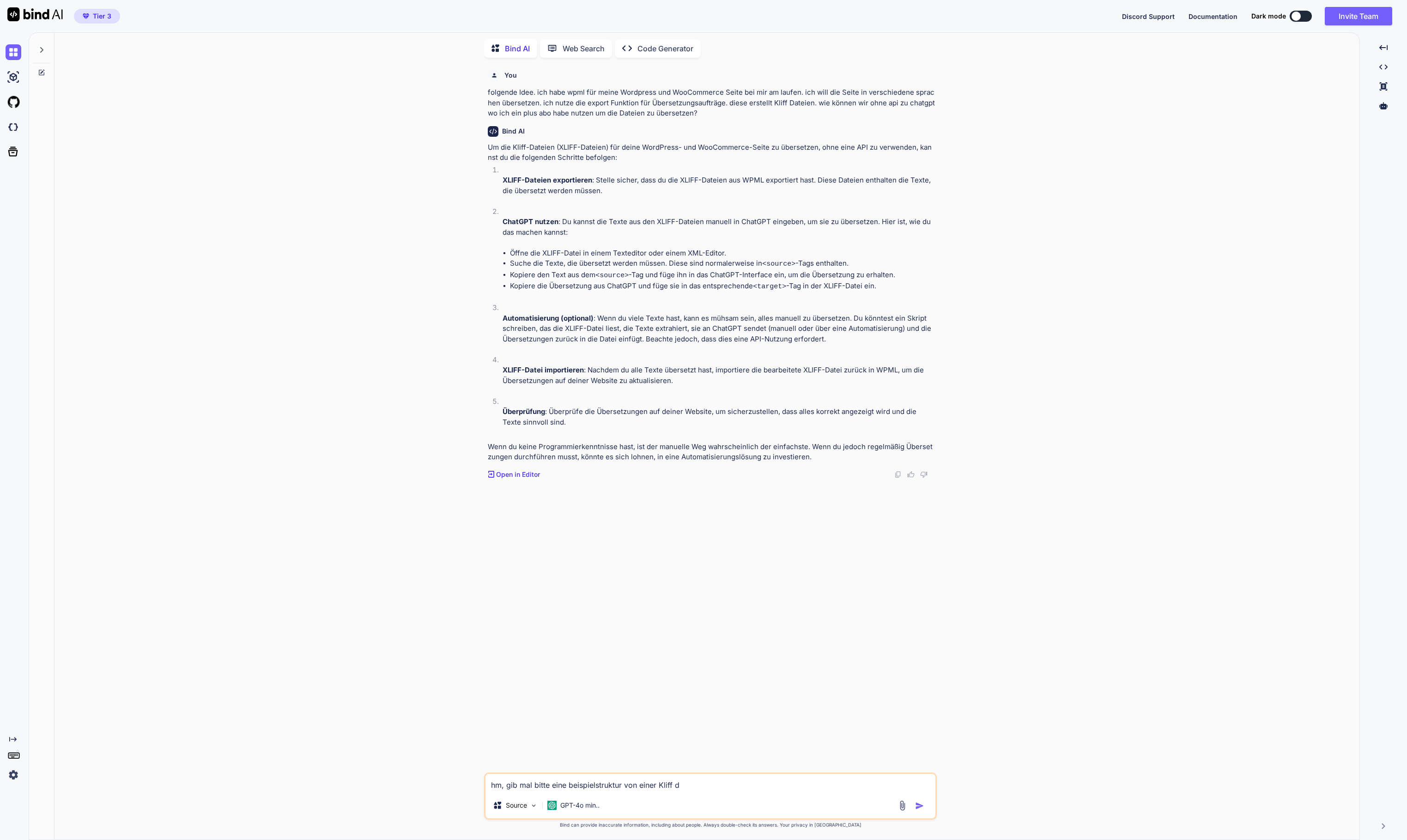
type textarea "hm, gib mal bitte eine beispielstruktur von einer Kliff da"
type textarea "x"
type textarea "hm, gib mal bitte eine beispielstruktur von einer Kliff dat"
type textarea "x"
type textarea "hm, gib mal bitte eine beispielstruktur von einer Kliff date"
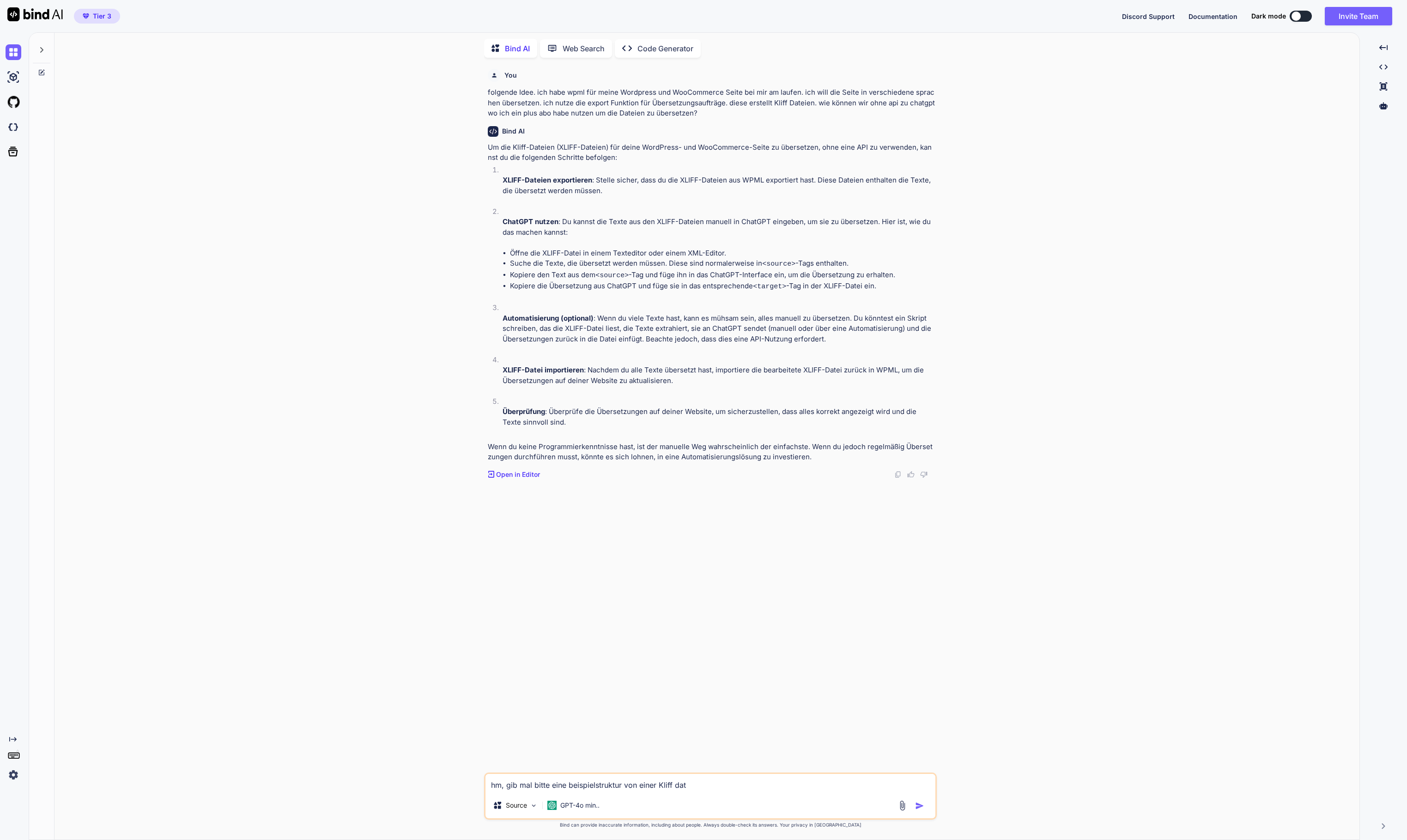
type textarea "x"
type textarea "hm, gib mal bitte eine beispielstruktur von einer Kliff datei"
type textarea "x"
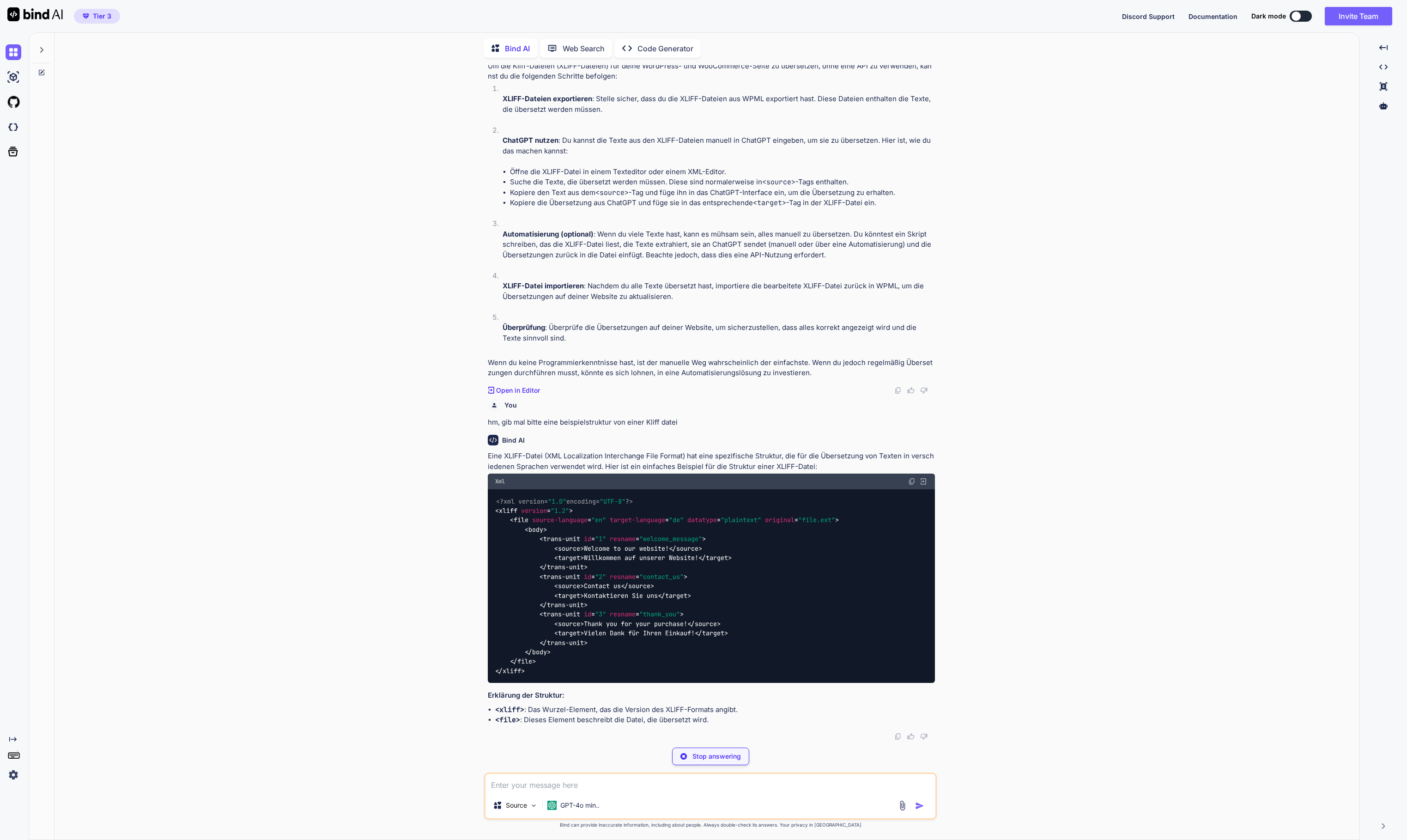
scroll to position [312, 0]
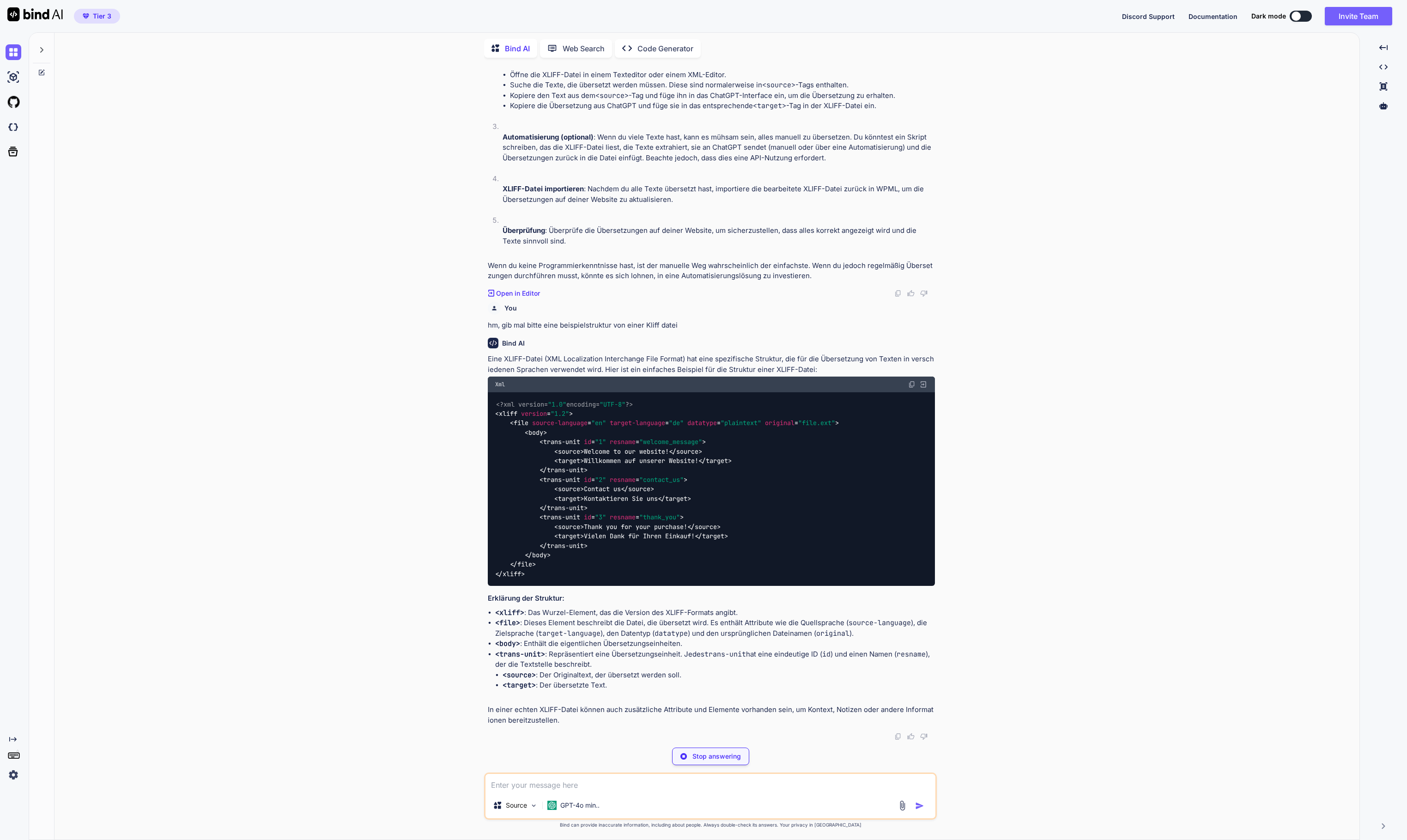
type textarea "x"
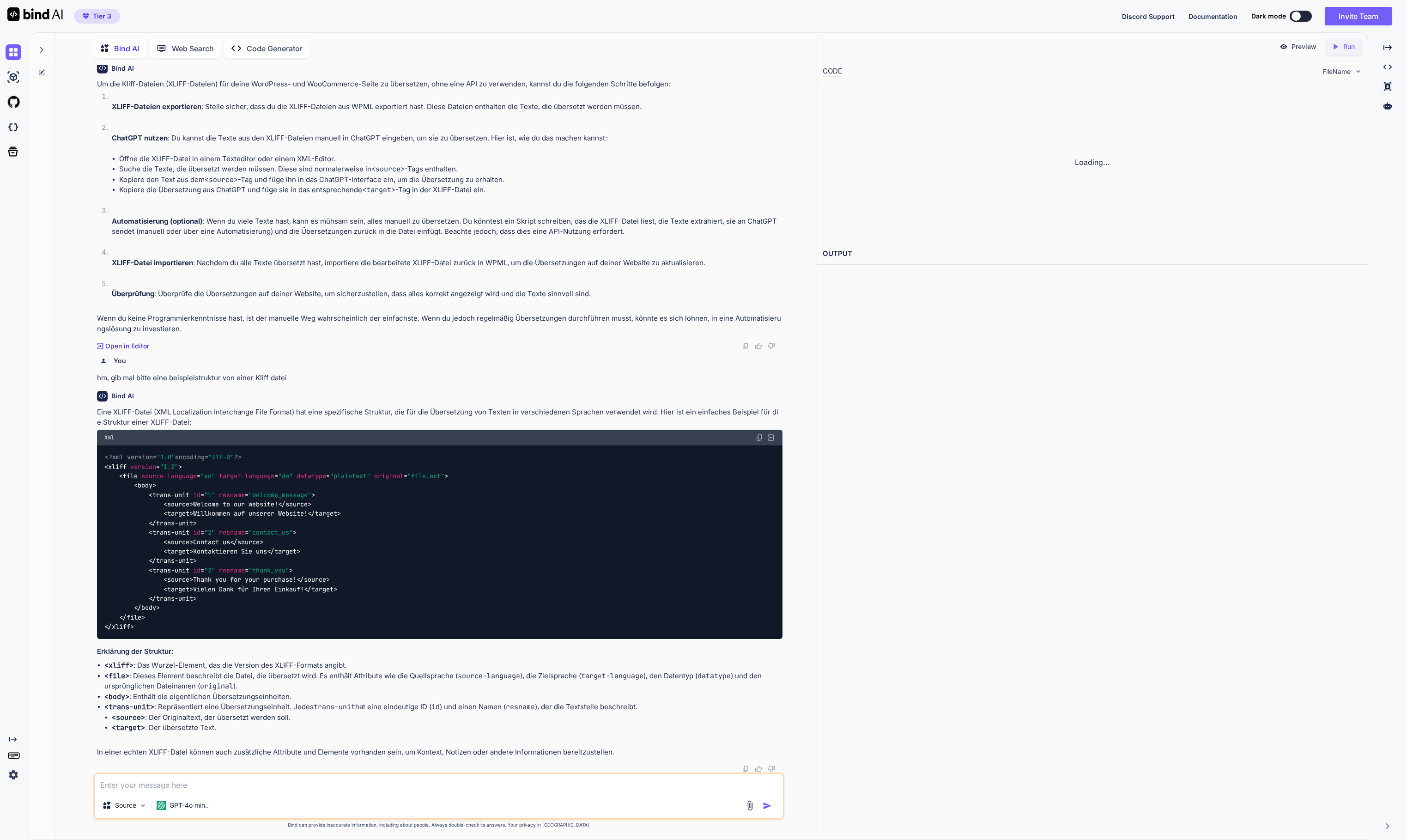
scroll to position [226, 0]
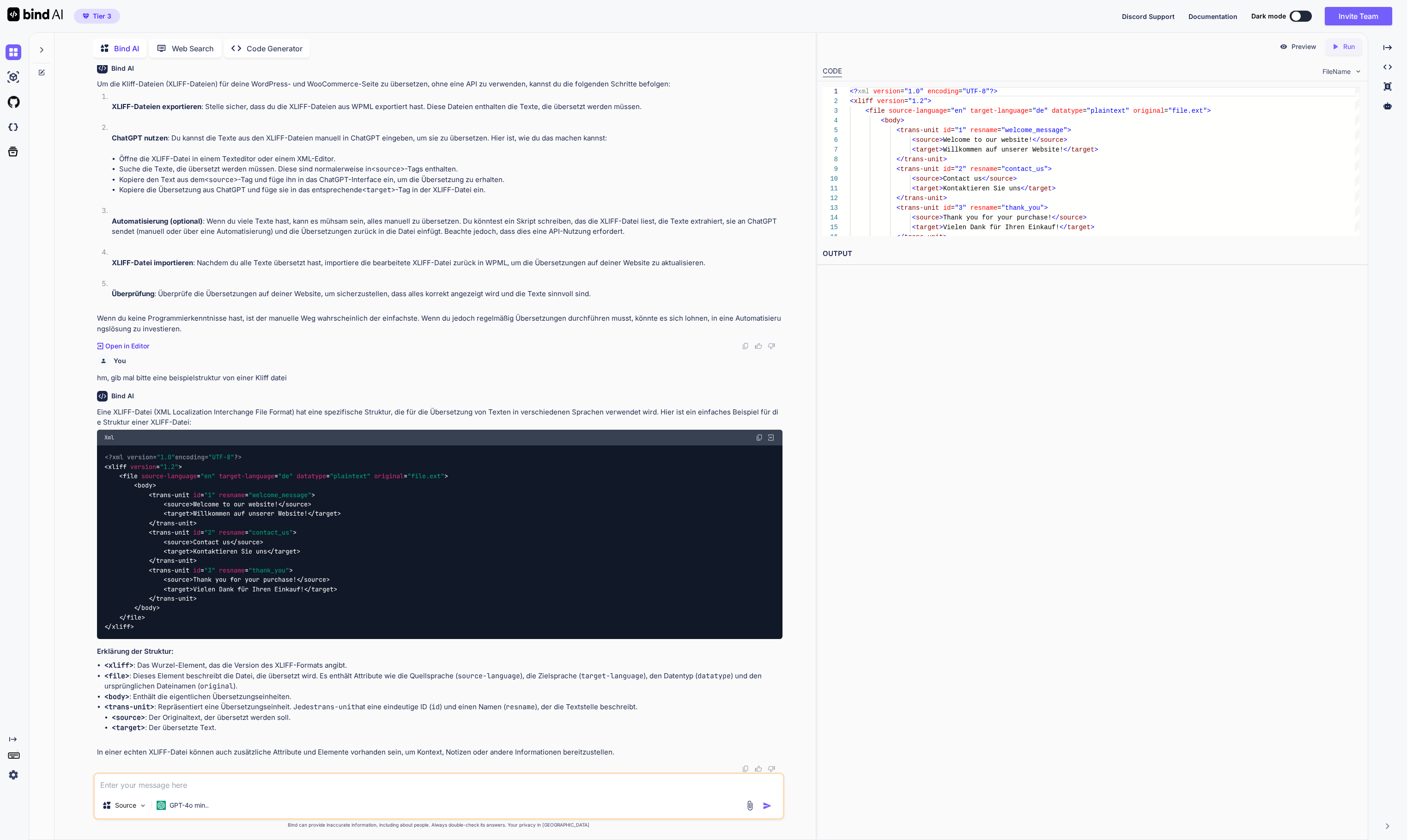
click at [526, 781] on textarea at bounding box center [439, 783] width 688 height 19
type textarea "f"
type textarea "x"
type textarea "fo"
type textarea "x"
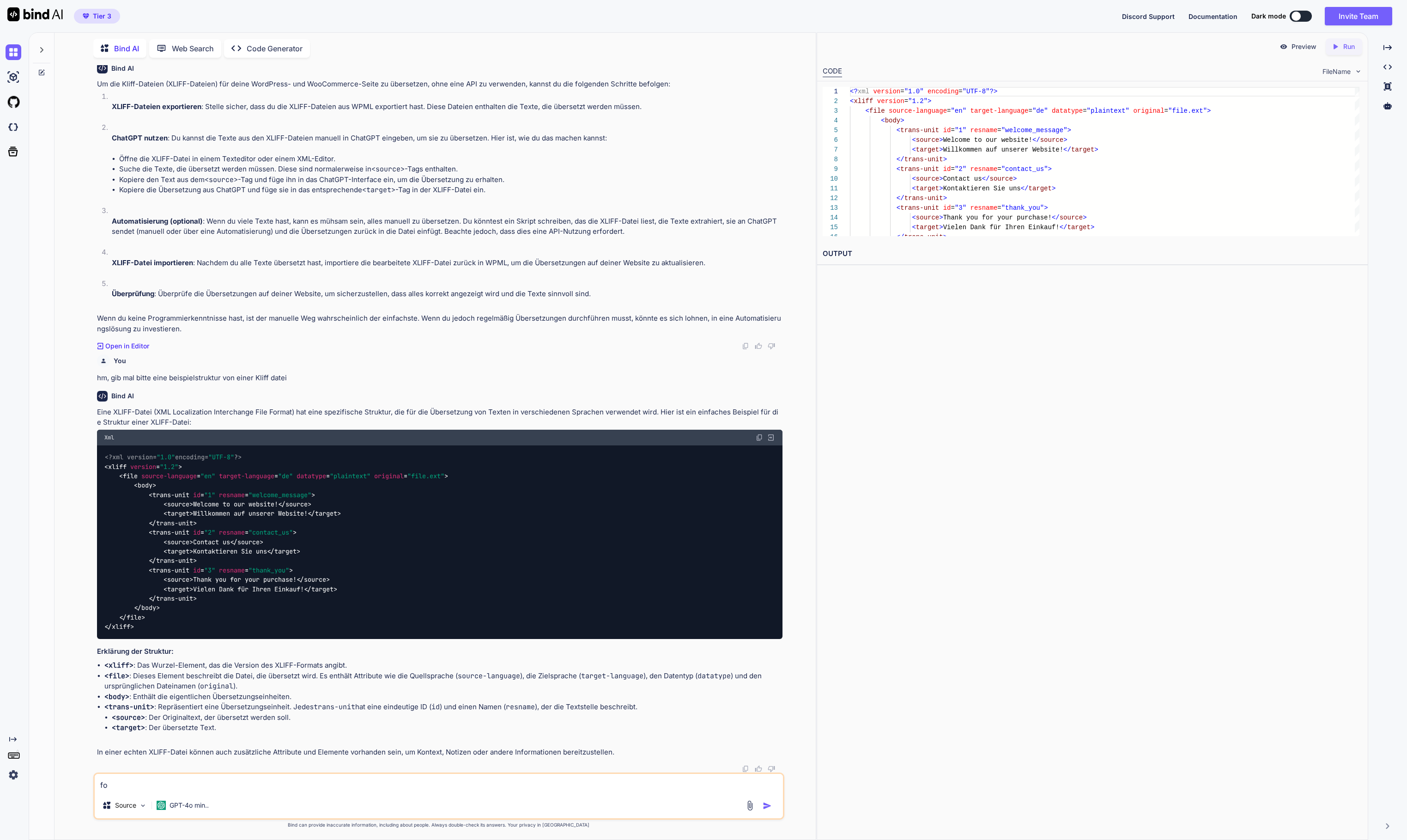
type textarea "fol"
type textarea "x"
type textarea "folg"
type textarea "x"
type textarea "folge"
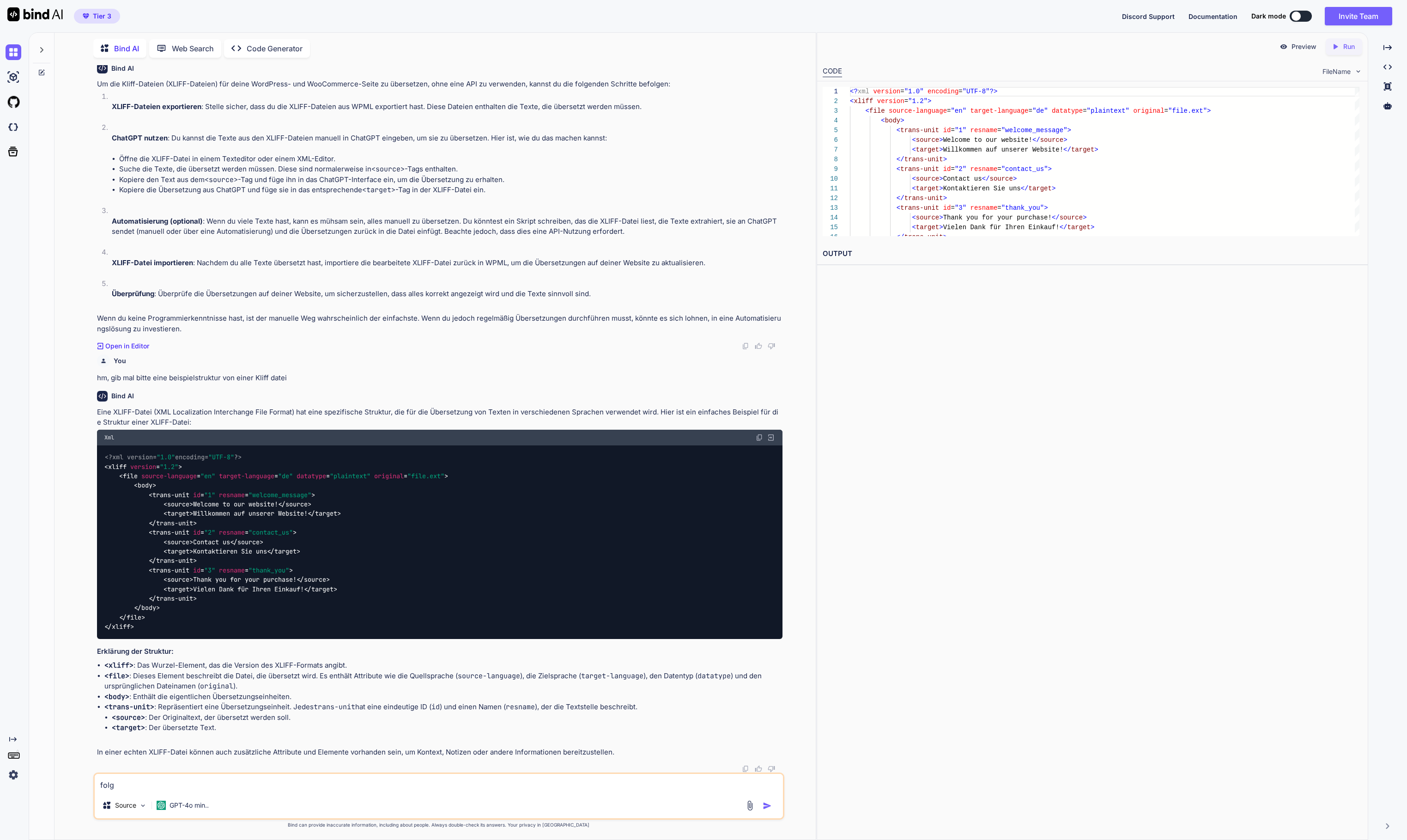
type textarea "x"
type textarea "folgen"
type textarea "x"
type textarea "folgend"
type textarea "x"
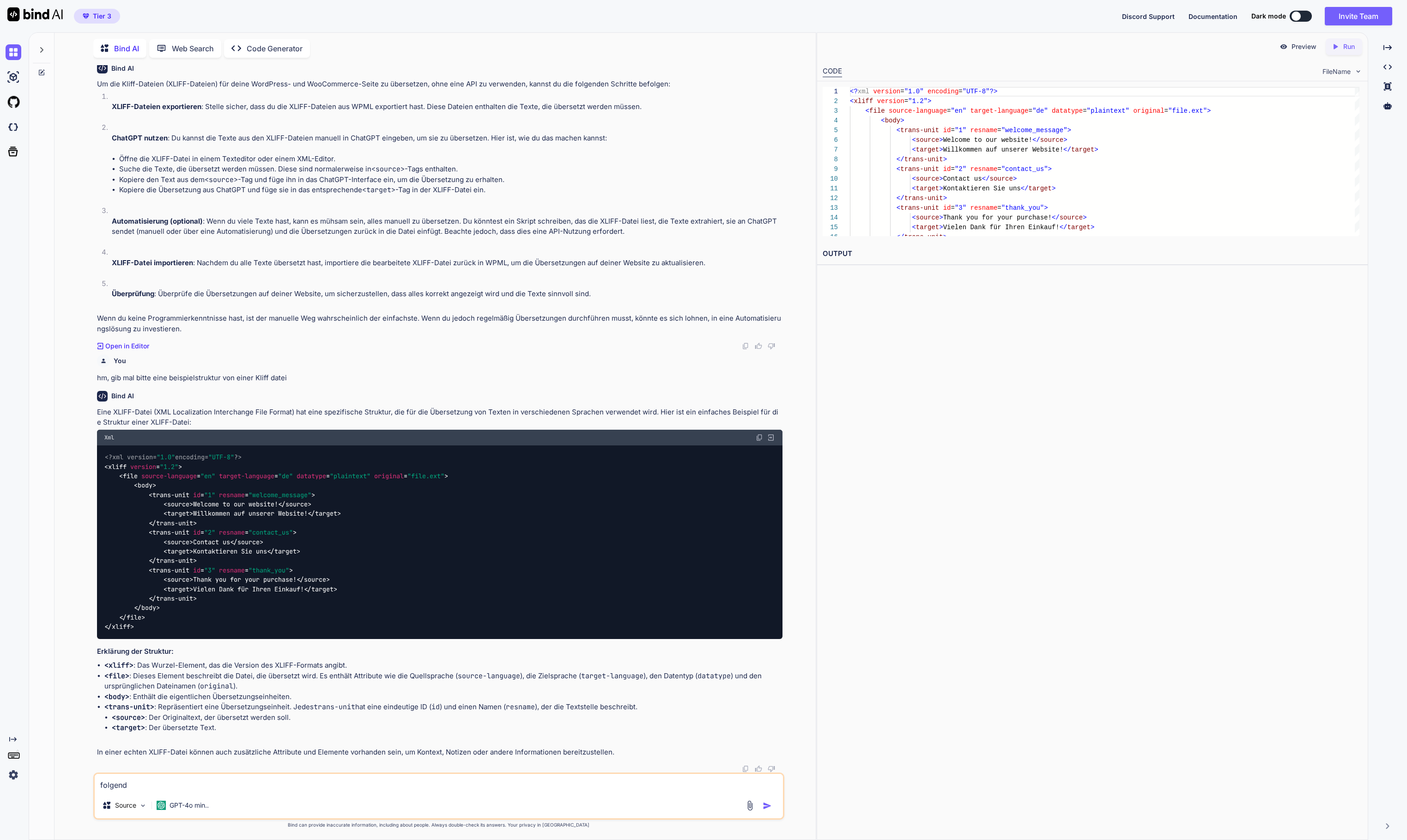
type textarea "folgende"
type textarea "x"
type textarea "folgende"
type textarea "x"
type textarea "folgende i"
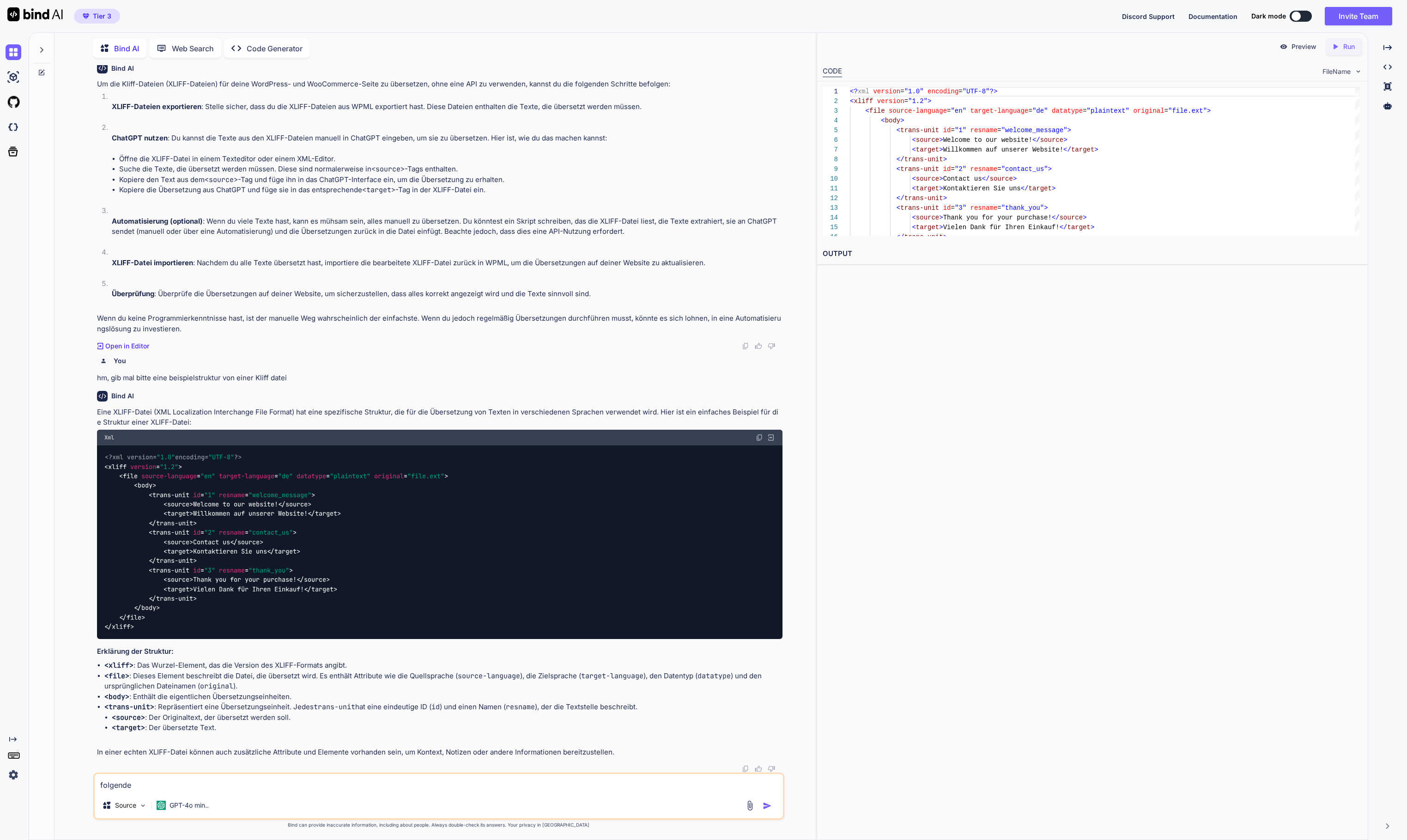
type textarea "x"
type textarea "folgende id"
type textarea "x"
type textarea "folgende ide"
type textarea "x"
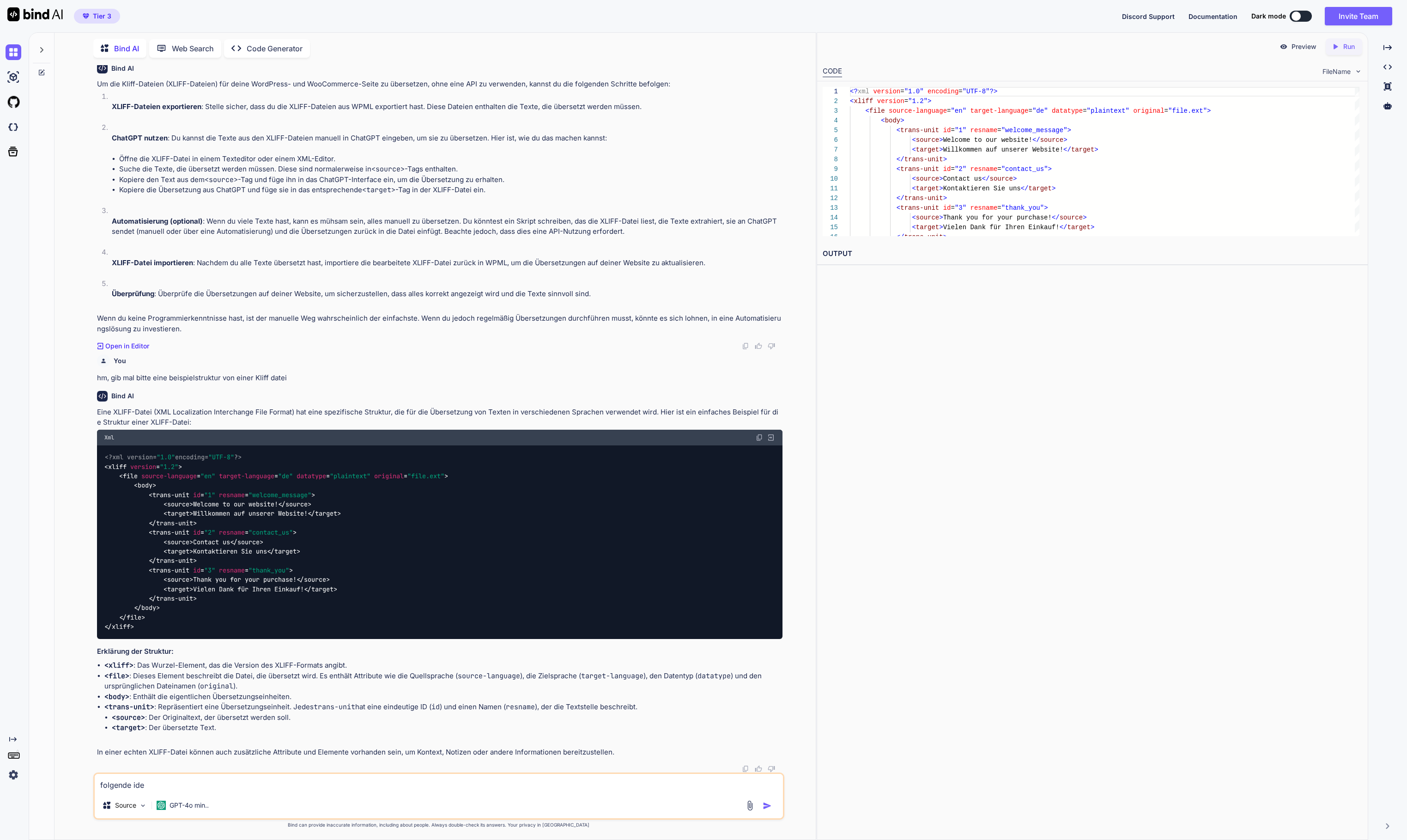
type textarea "folgende idee"
type textarea "x"
type textarea "folgende ideee"
type textarea "x"
type textarea "folgende idee"
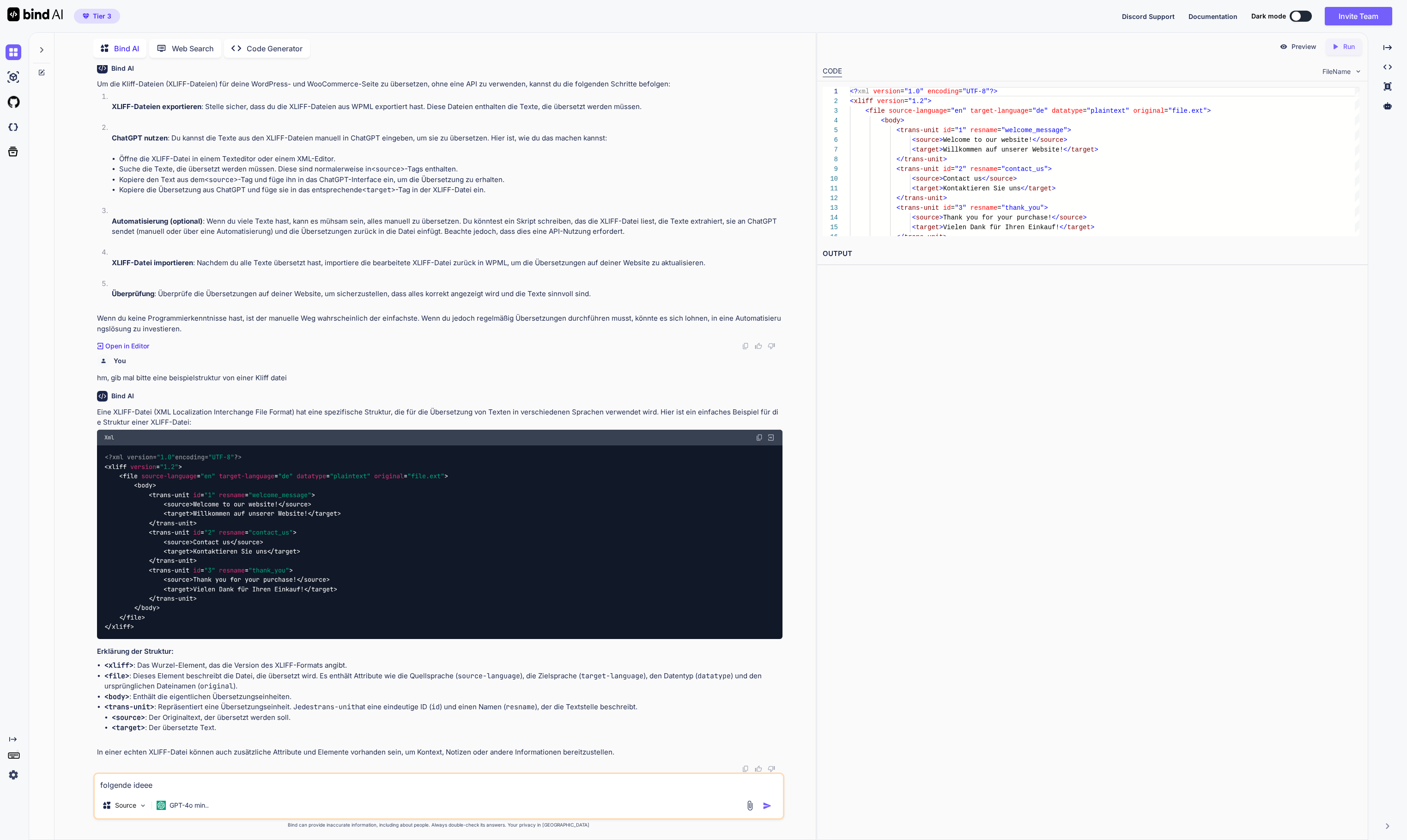
type textarea "x"
type textarea "folgende idee:"
type textarea "x"
type textarea "folgende idee:"
type textarea "x"
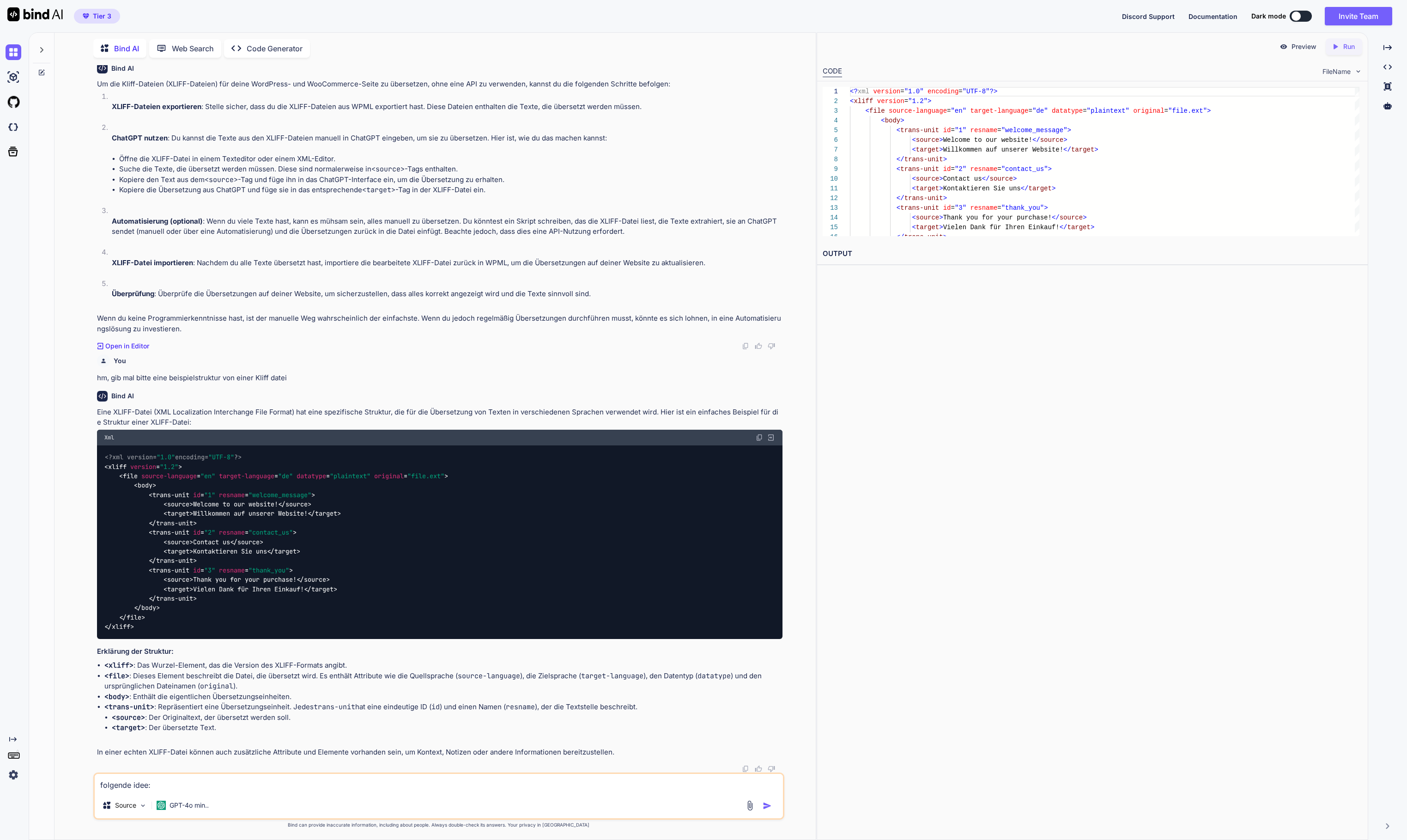
type textarea "folgende idee: w"
type textarea "x"
type textarea "folgende idee: wä"
type textarea "x"
type textarea "folgende idee: wär"
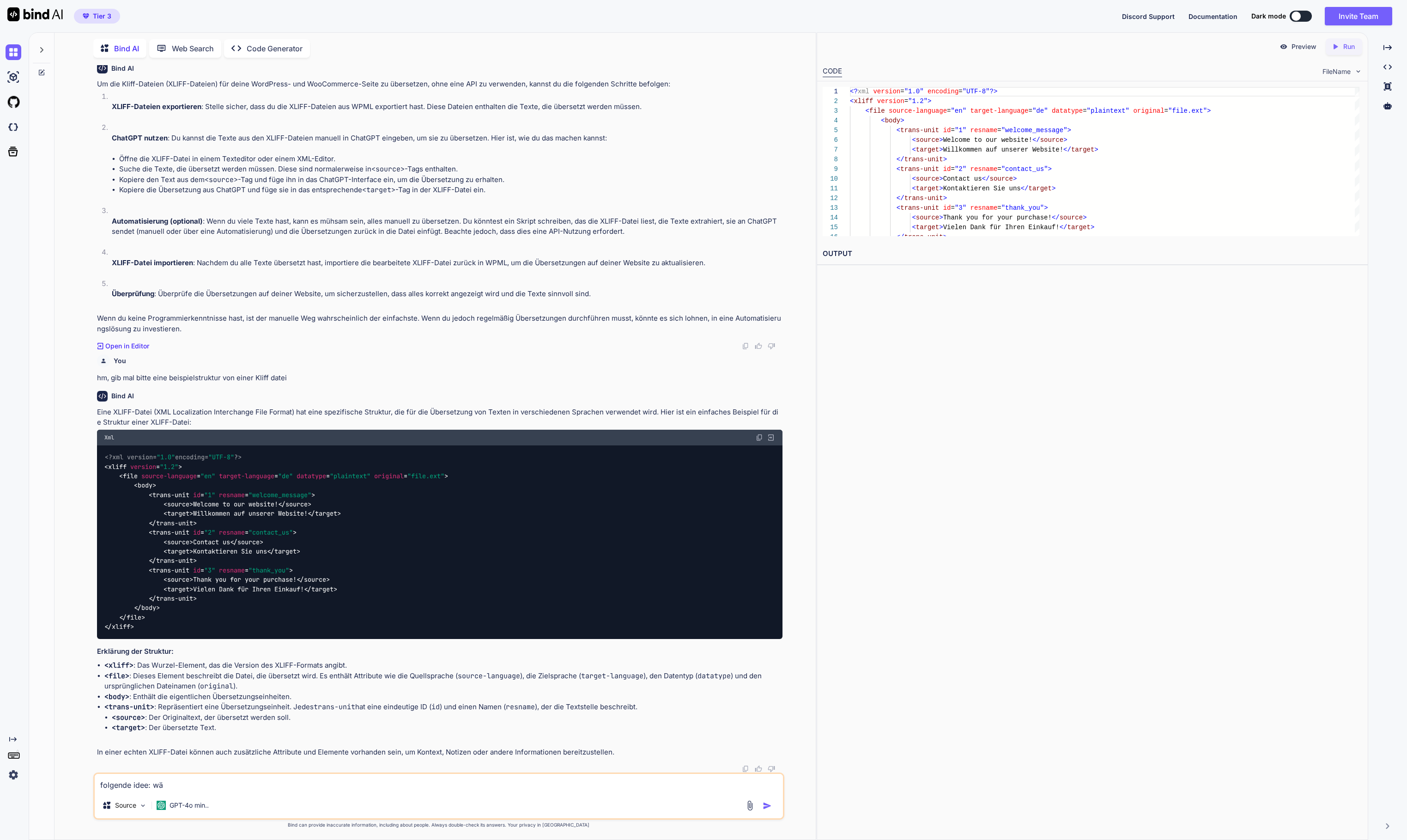
type textarea "x"
type textarea "folgende idee: wäre"
type textarea "x"
type textarea "folgende idee: wäre"
type textarea "x"
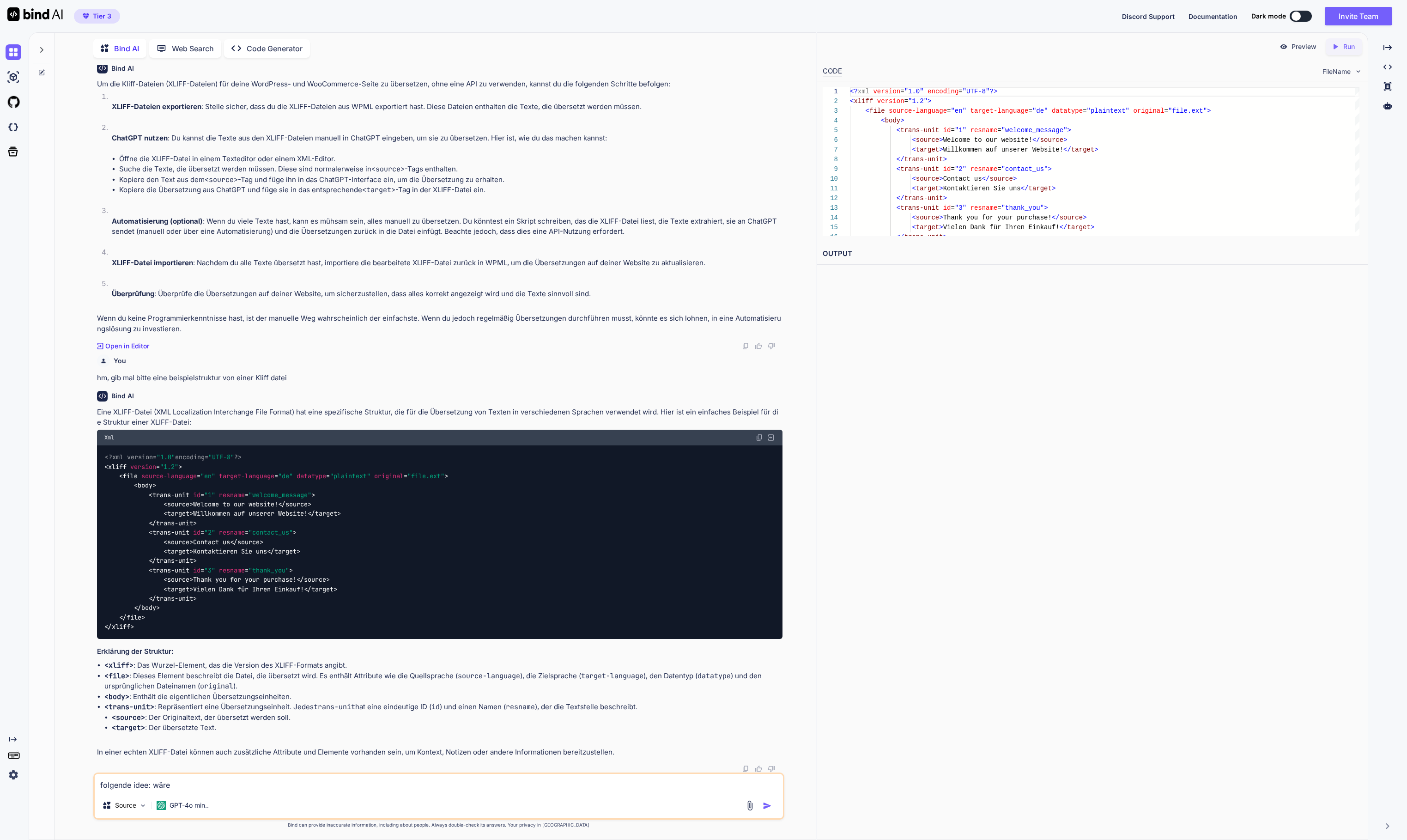
type textarea "folgende idee: wäre e"
type textarea "x"
type textarea "folgende idee: wäre es"
type textarea "x"
type textarea "folgende idee: wäre es"
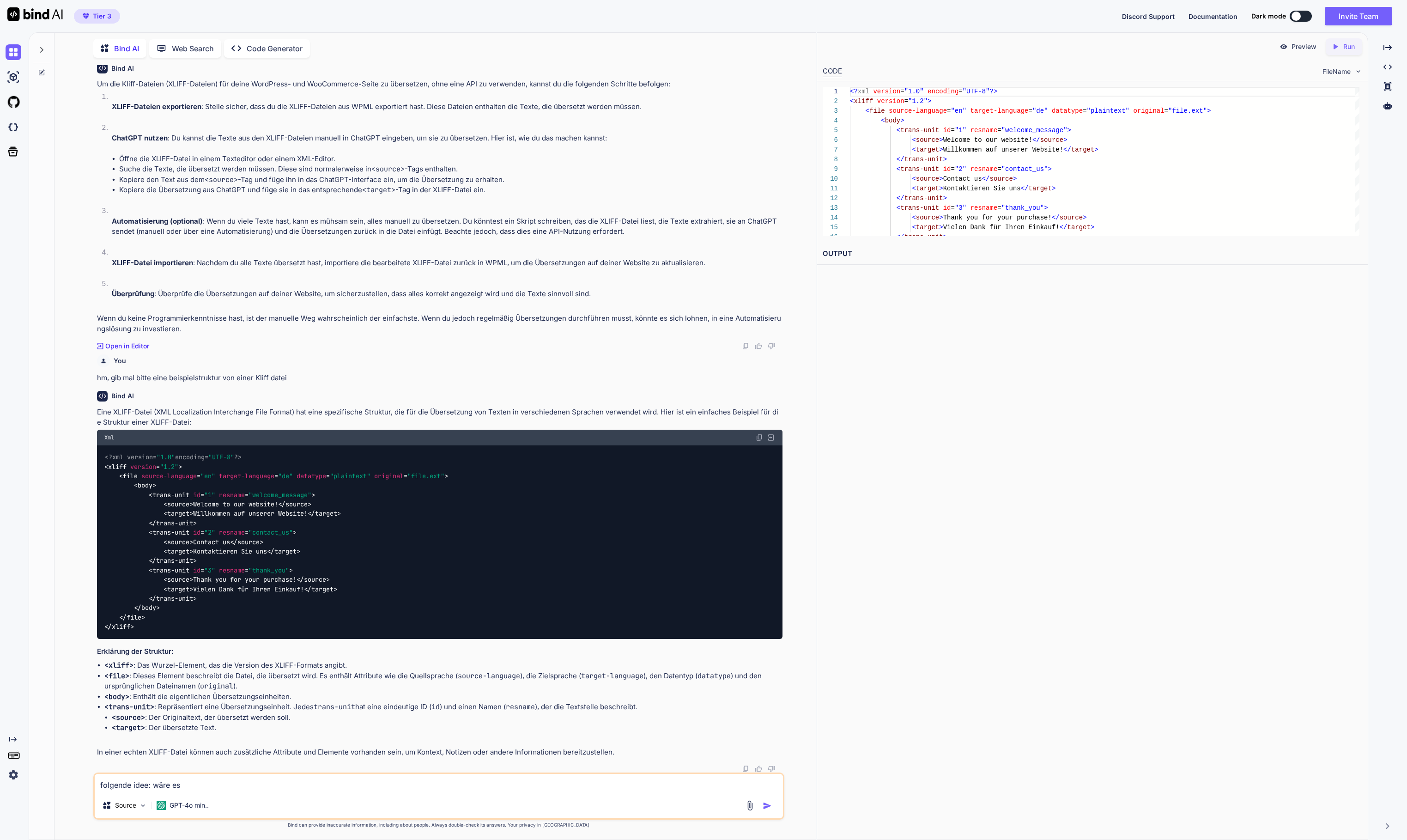
type textarea "x"
type textarea "folgende idee: wäre es m"
type textarea "x"
type textarea "folgende idee: wäre es mö"
type textarea "x"
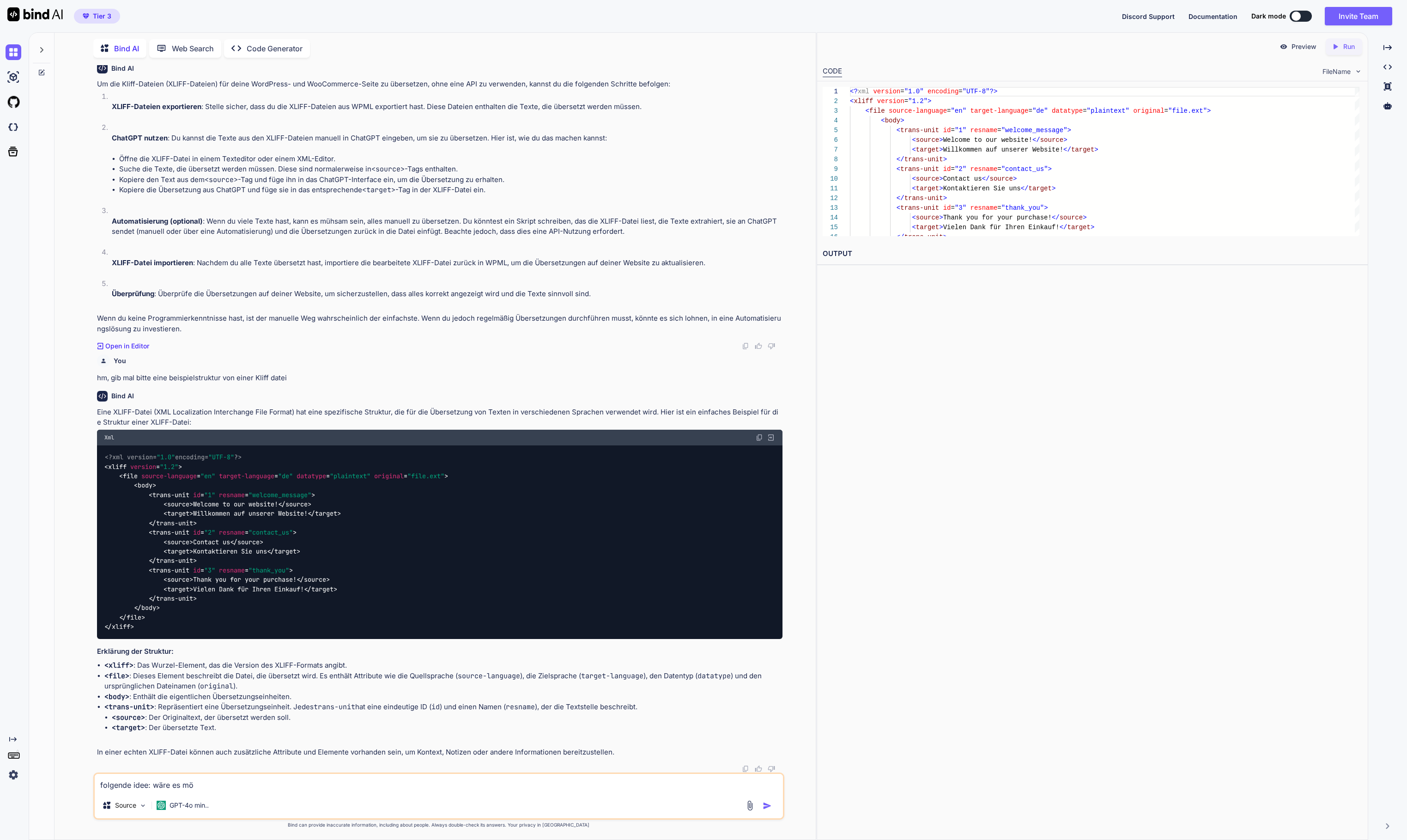
type textarea "folgende idee: wäre es mög"
type textarea "x"
type textarea "folgende idee: wäre es mögl"
type textarea "x"
type textarea "folgende idee: wäre es mögli"
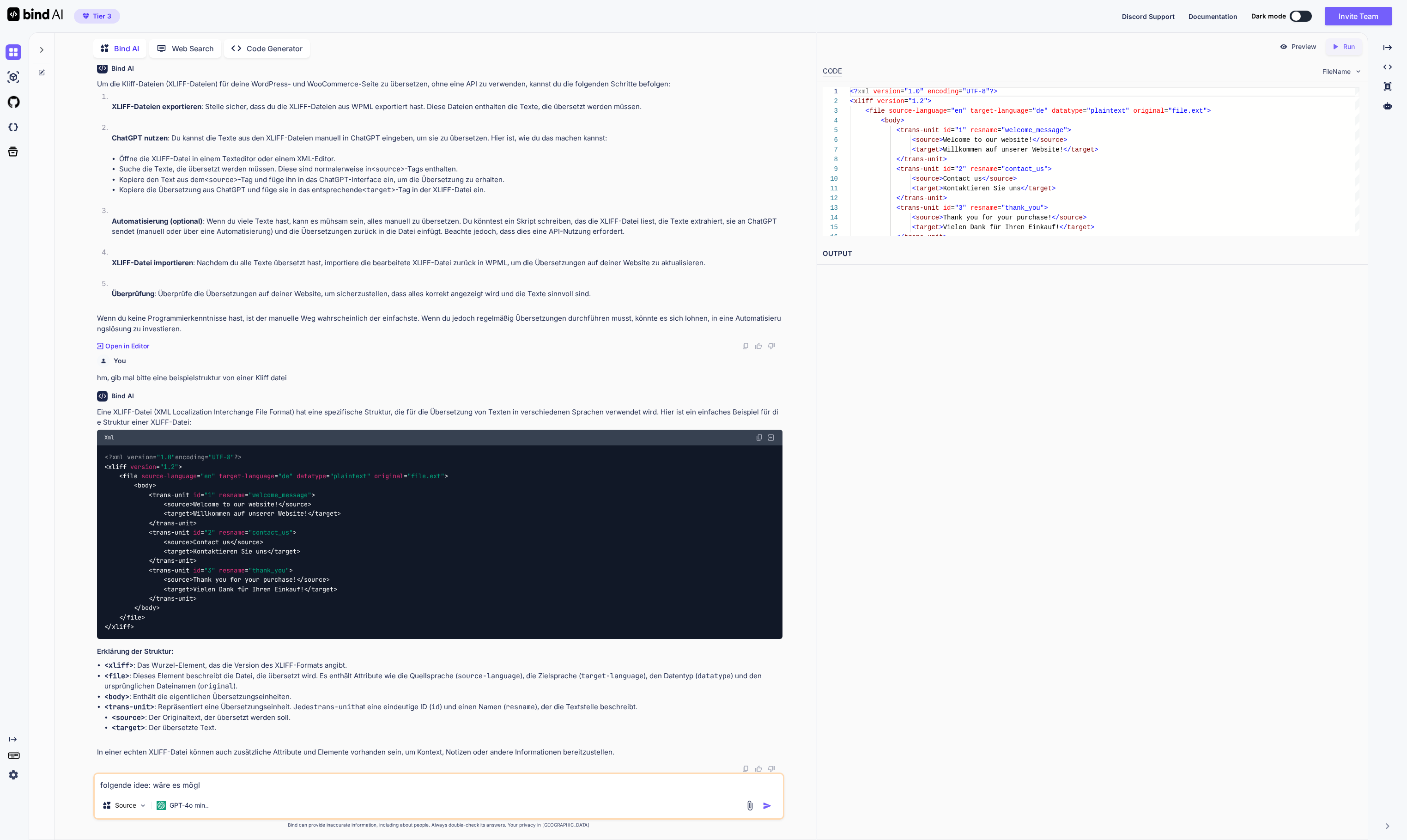
type textarea "x"
type textarea "folgende idee: wäre es möglic"
type textarea "x"
type textarea "folgende idee: wäre es möglich"
type textarea "x"
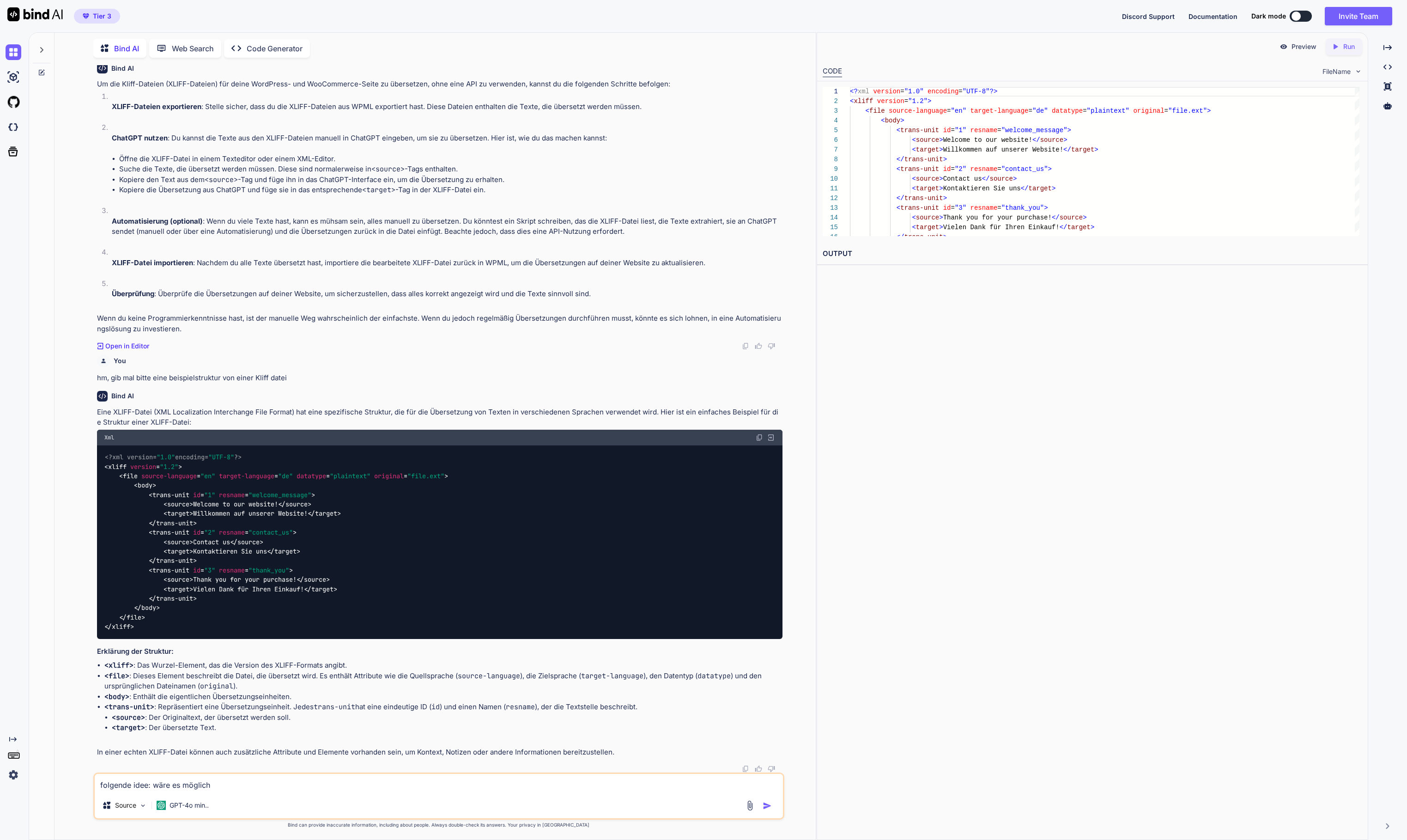
type textarea "folgende idee: wäre es möglich"
type textarea "x"
type textarea "folgende idee: wäre es möglich d"
type textarea "x"
type textarea "folgende idee: wäre es möglich da"
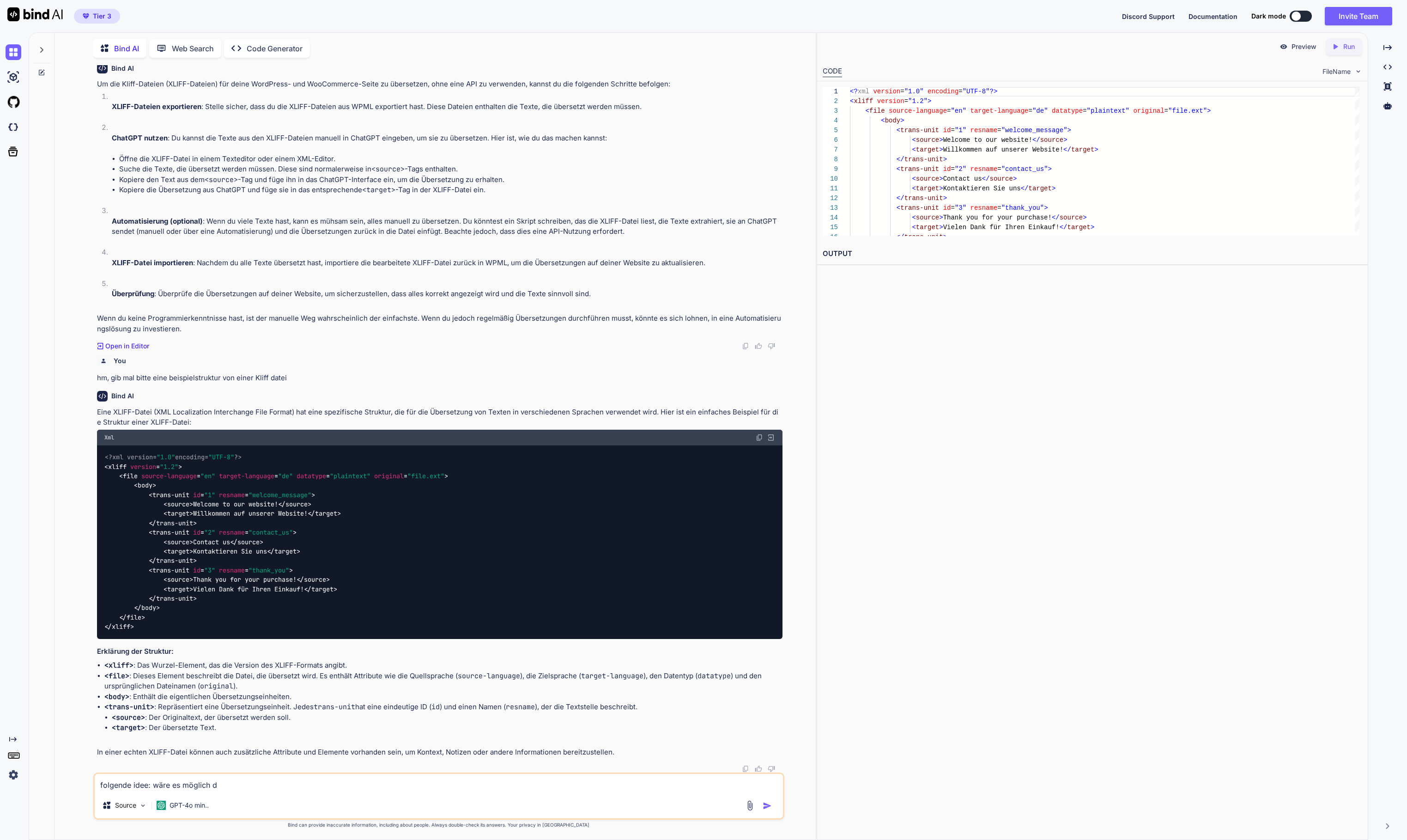
type textarea "x"
type textarea "folgende idee: wäre es möglich das"
type textarea "x"
type textarea "folgende idee: wäre es möglich das"
type textarea "x"
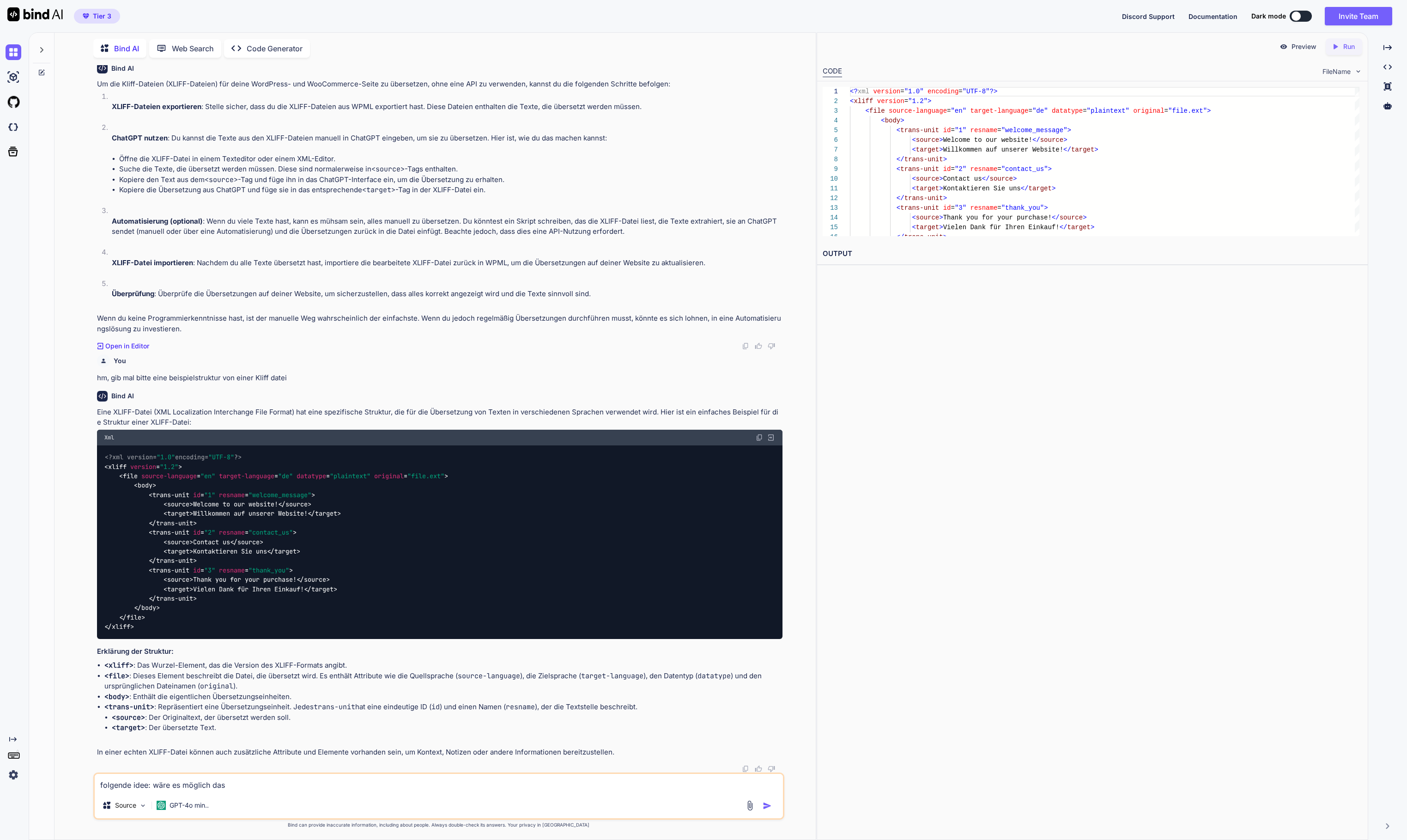
type textarea "folgende idee: wäre es möglich das z"
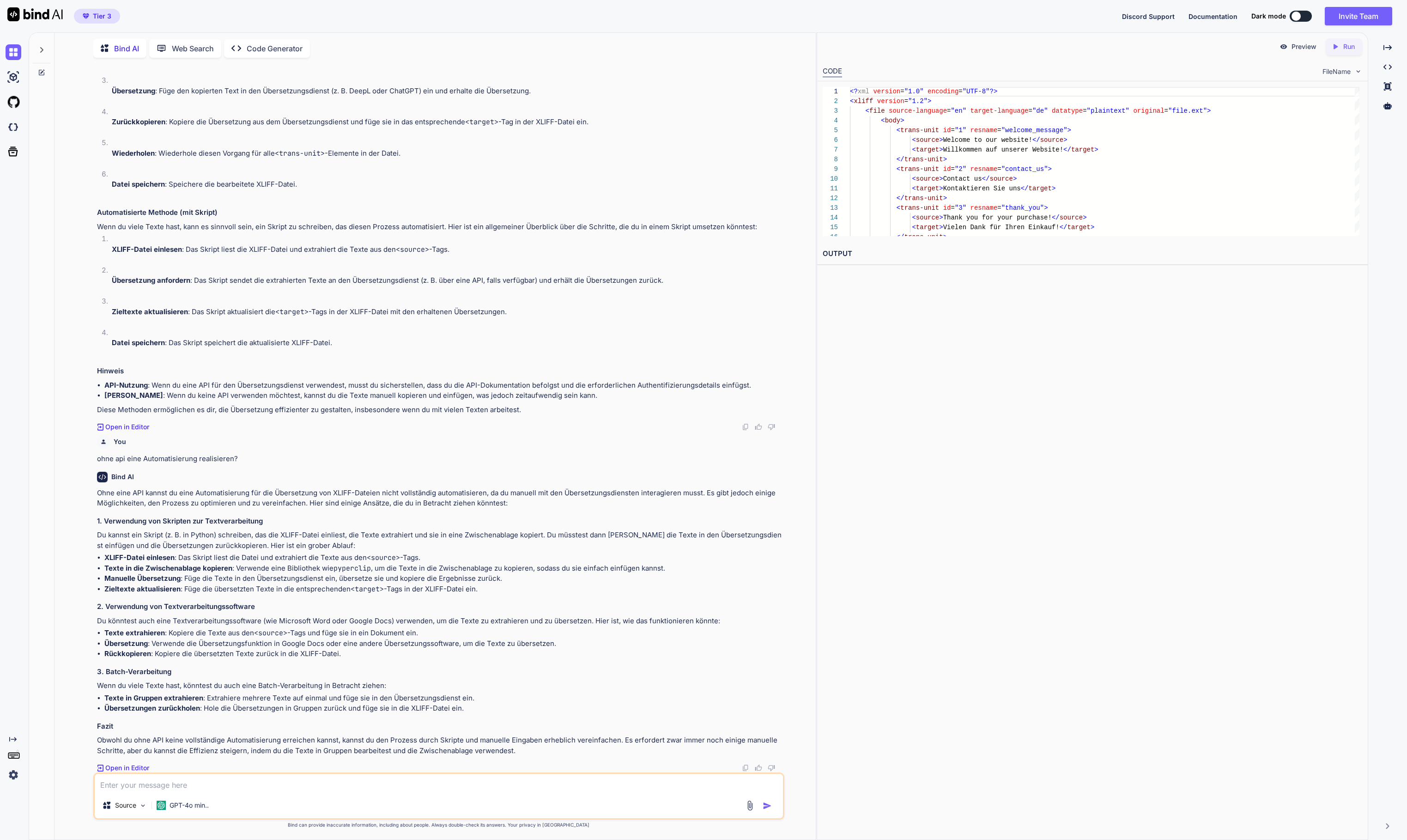
scroll to position [1263, 0]
